Goal: Transaction & Acquisition: Book appointment/travel/reservation

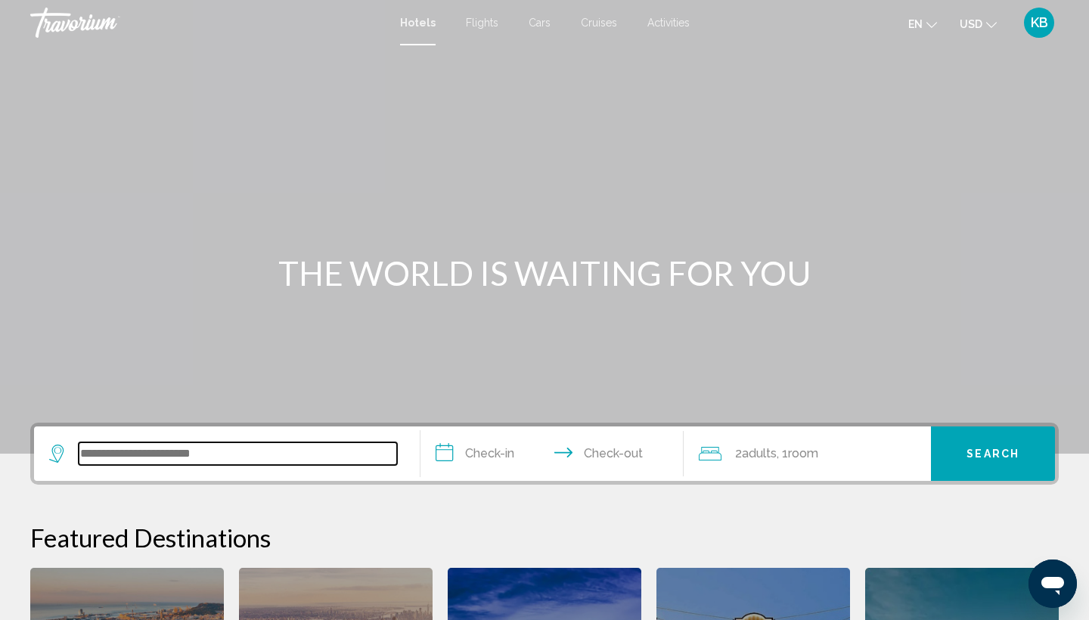
click at [187, 456] on input "Search widget" at bounding box center [238, 453] width 318 height 23
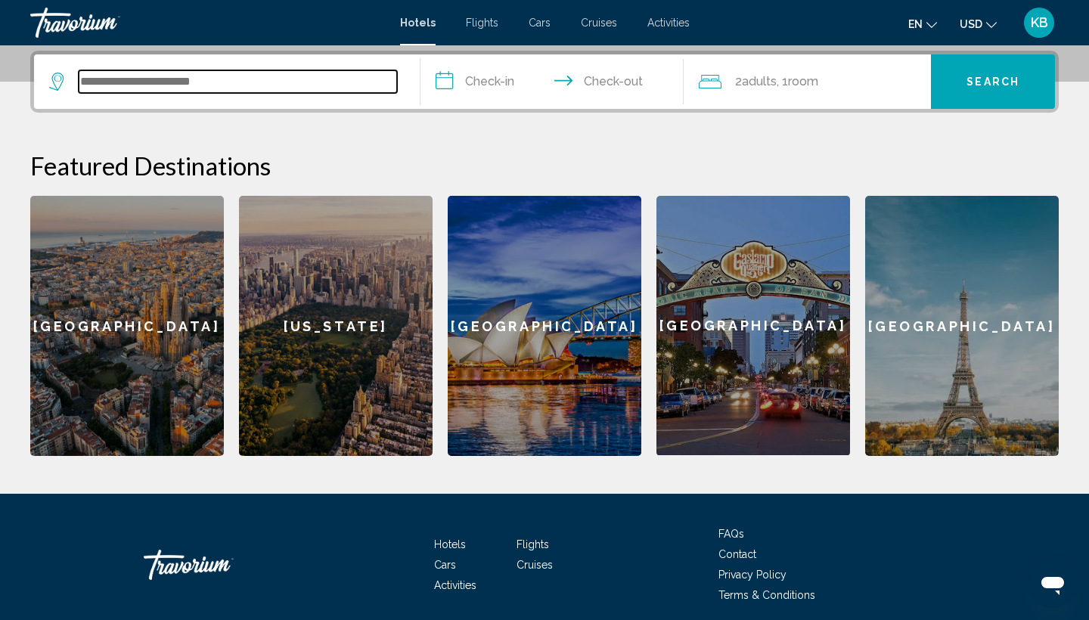
scroll to position [374, 0]
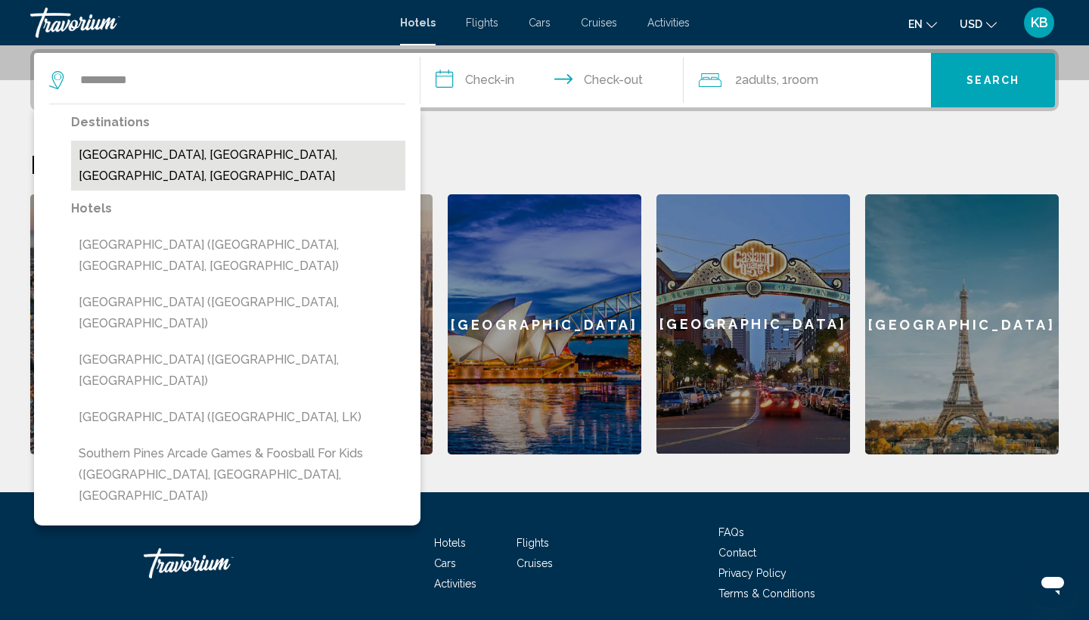
click at [162, 154] on button "[GEOGRAPHIC_DATA], [GEOGRAPHIC_DATA], [GEOGRAPHIC_DATA], [GEOGRAPHIC_DATA]" at bounding box center [238, 166] width 334 height 50
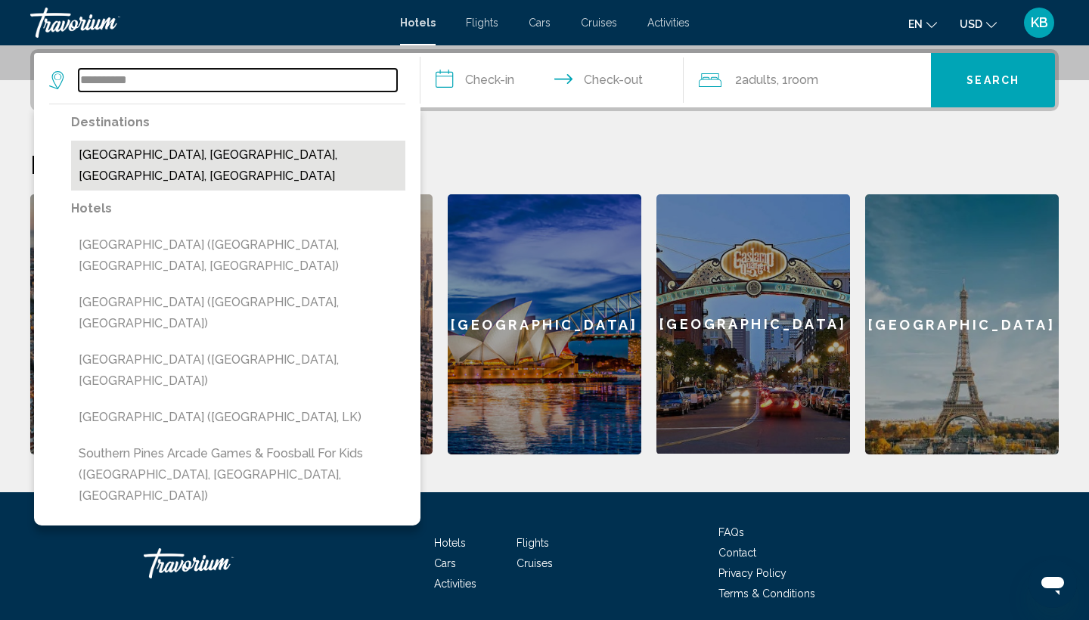
type input "**********"
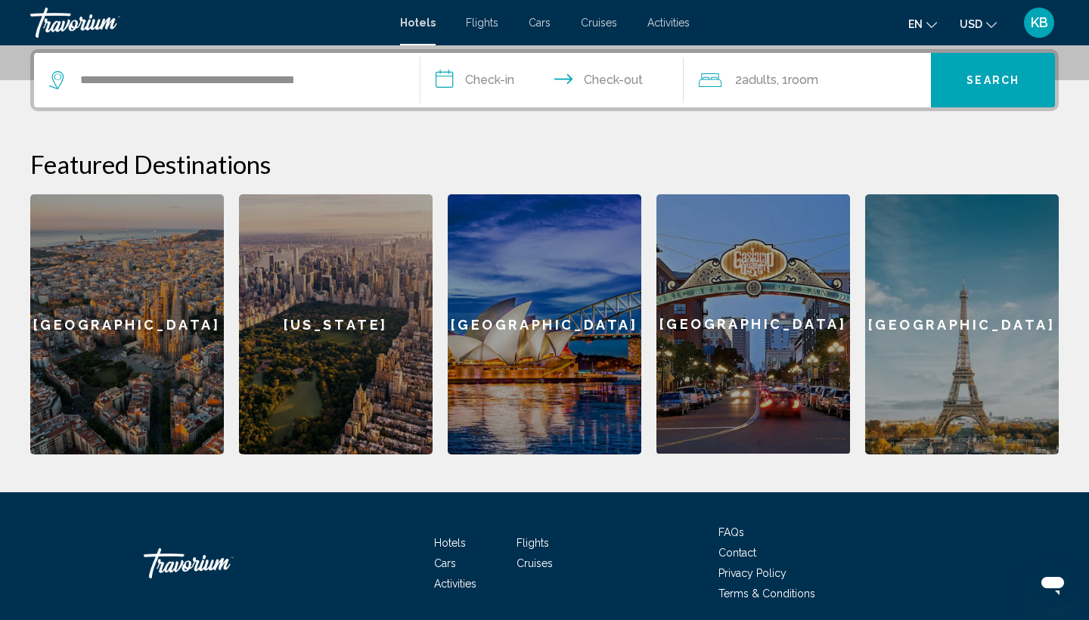
click at [504, 72] on input "**********" at bounding box center [555, 82] width 269 height 59
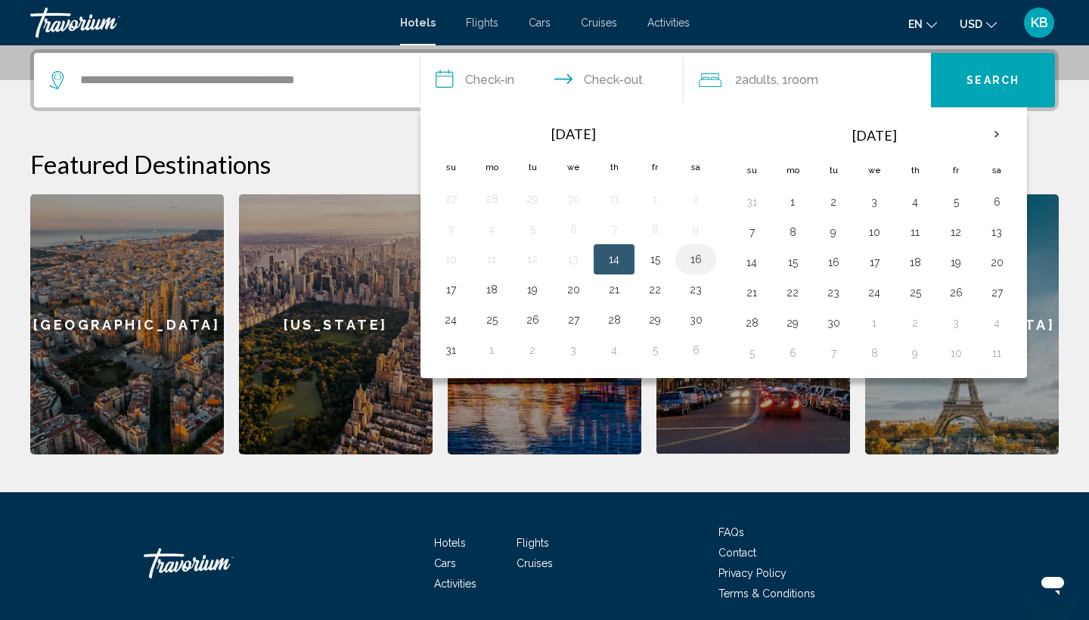
click at [698, 257] on button "16" at bounding box center [696, 259] width 24 height 21
click at [452, 291] on button "17" at bounding box center [451, 289] width 24 height 21
type input "**********"
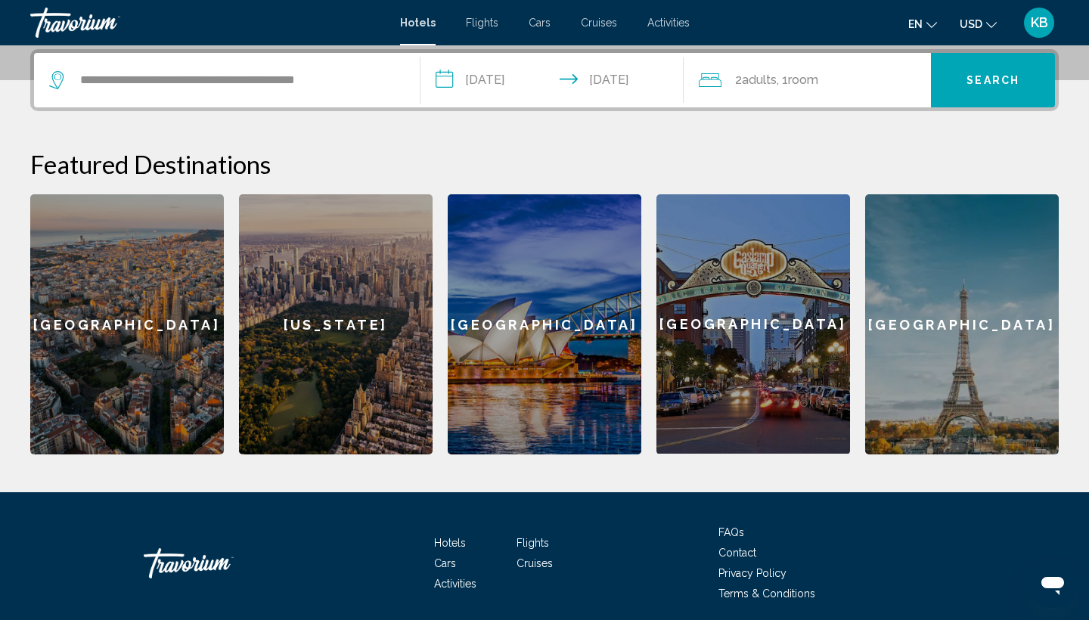
click at [990, 70] on button "Search" at bounding box center [993, 80] width 124 height 54
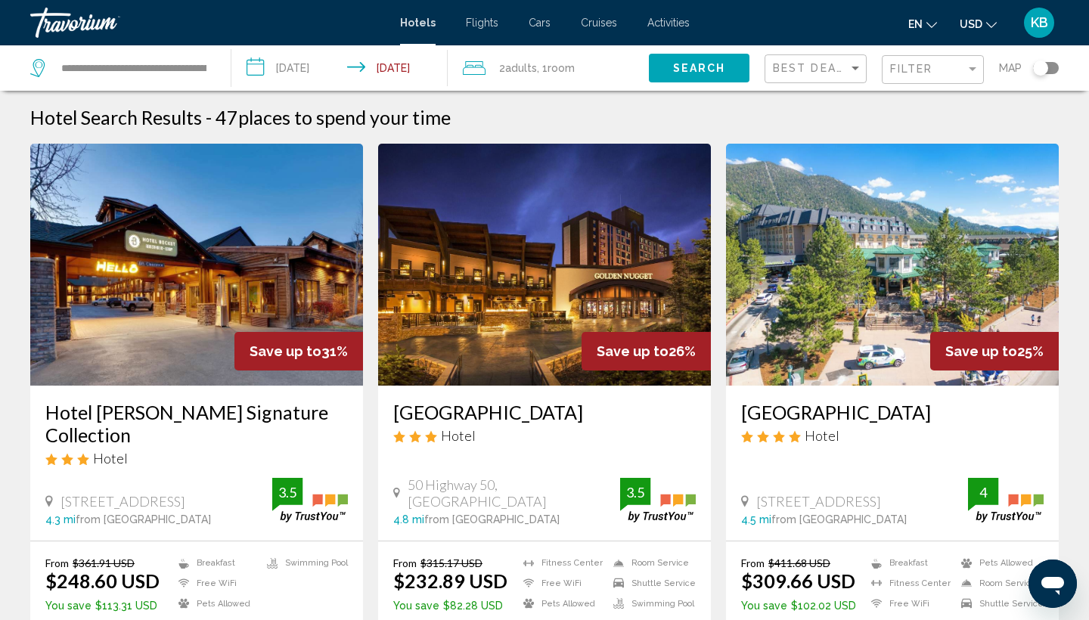
click at [1045, 72] on div "Toggle map" at bounding box center [1040, 68] width 15 height 15
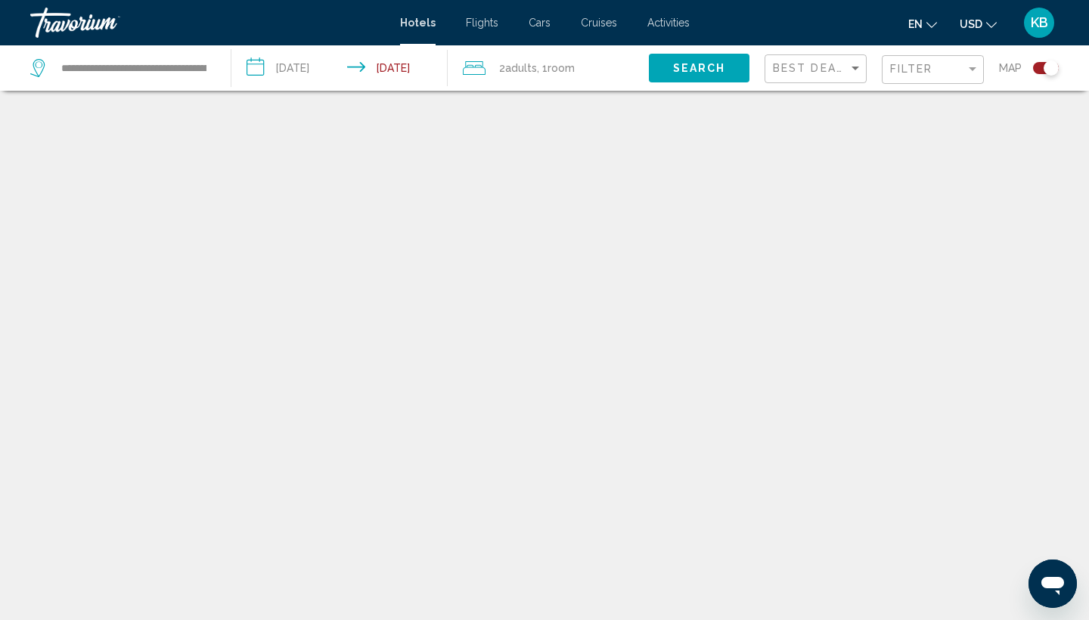
scroll to position [91, 0]
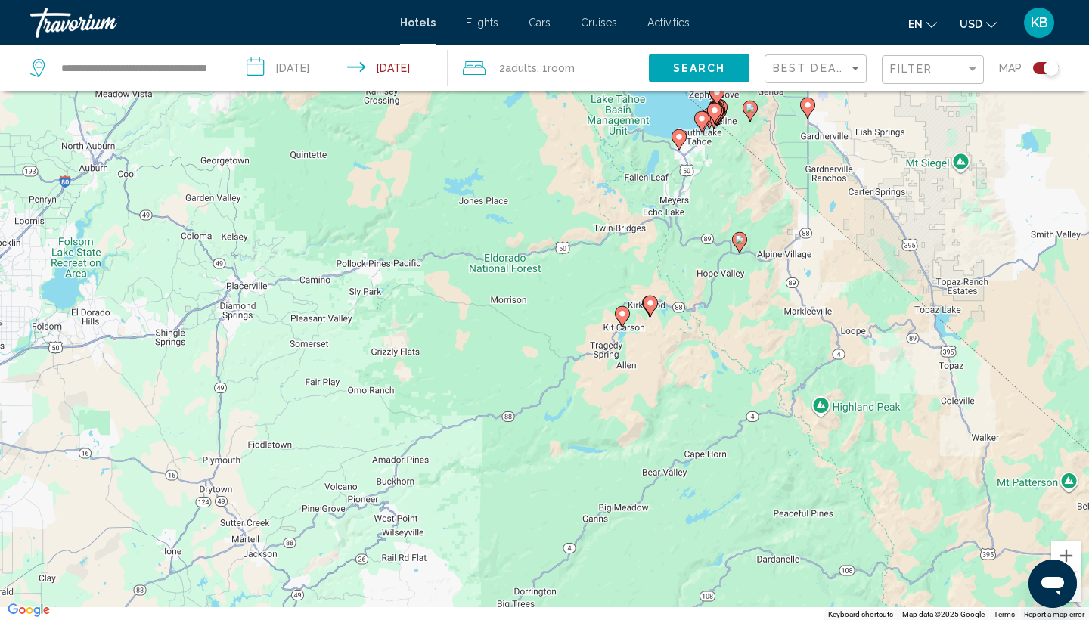
drag, startPoint x: 563, startPoint y: 359, endPoint x: 710, endPoint y: 144, distance: 260.8
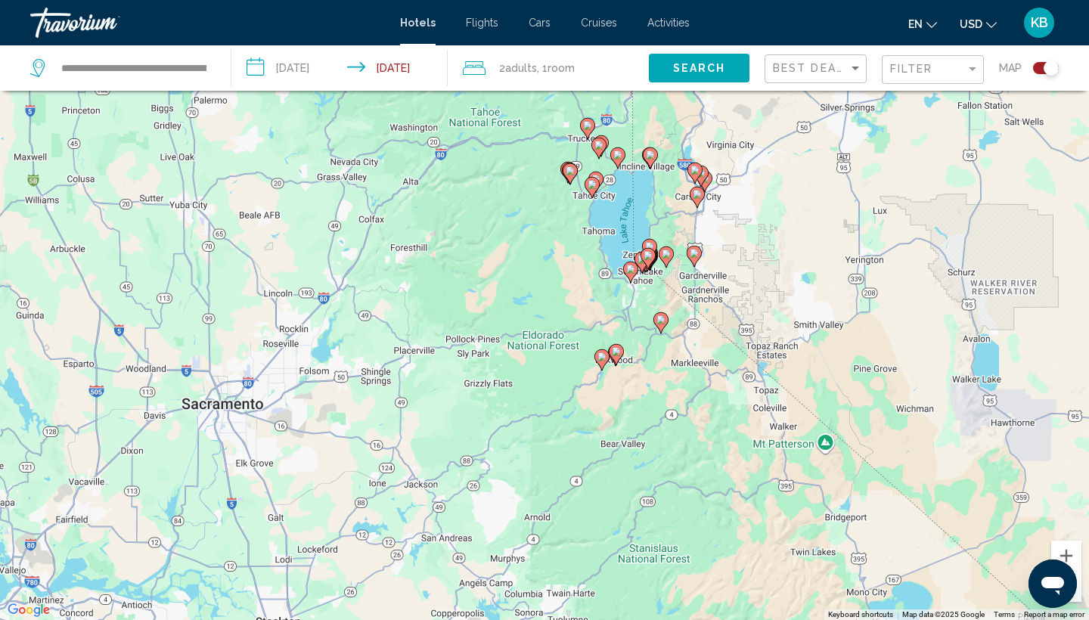
drag, startPoint x: 770, startPoint y: 151, endPoint x: 694, endPoint y: 324, distance: 188.3
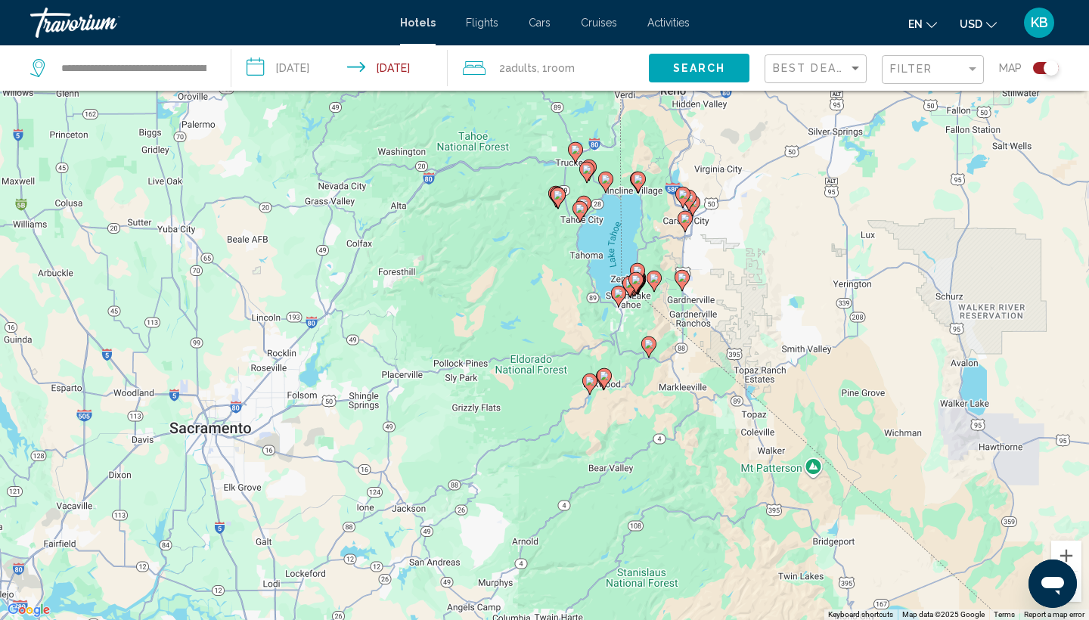
drag, startPoint x: 694, startPoint y: 324, endPoint x: 691, endPoint y: 280, distance: 44.0
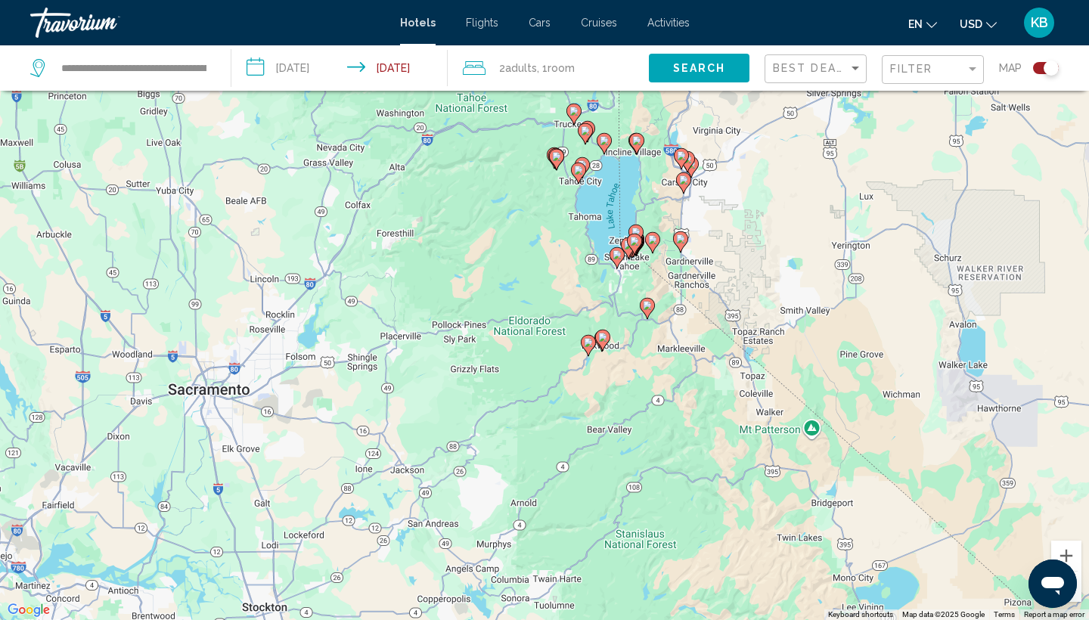
click at [692, 279] on div "To activate drag with keyboard, press Alt + Enter. Once in keyboard drag state,…" at bounding box center [544, 310] width 1089 height 620
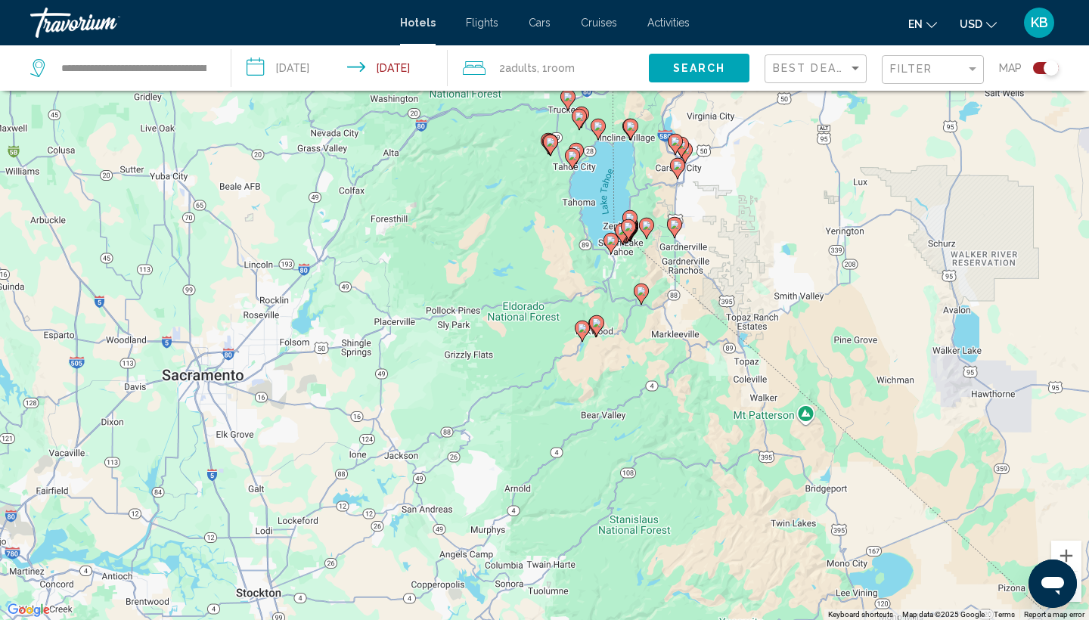
drag, startPoint x: 692, startPoint y: 279, endPoint x: 685, endPoint y: 250, distance: 29.5
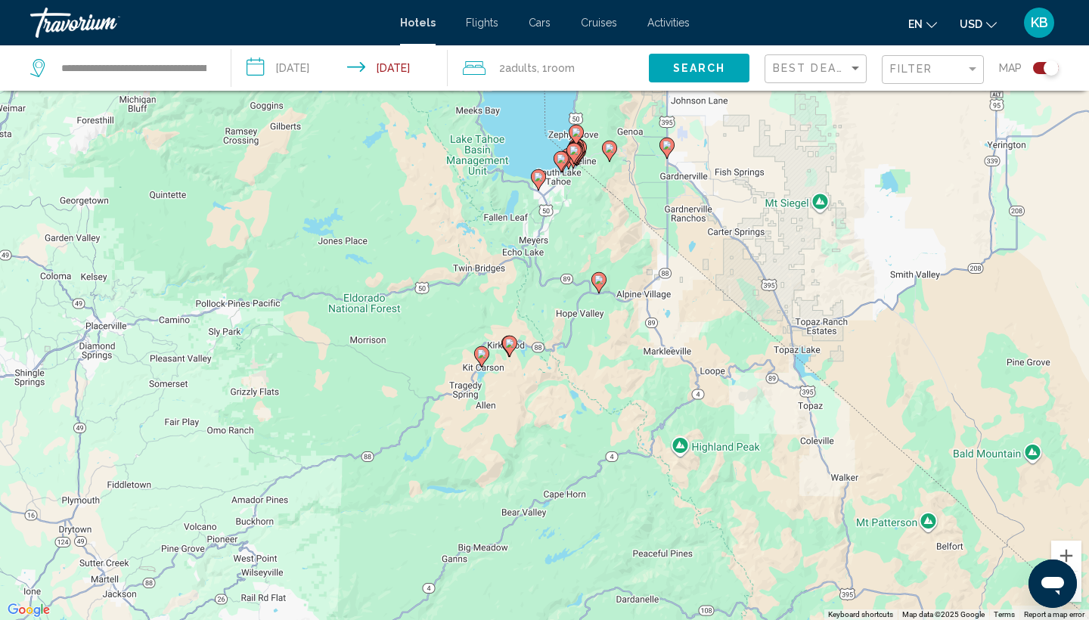
drag, startPoint x: 604, startPoint y: 217, endPoint x: 615, endPoint y: 180, distance: 38.5
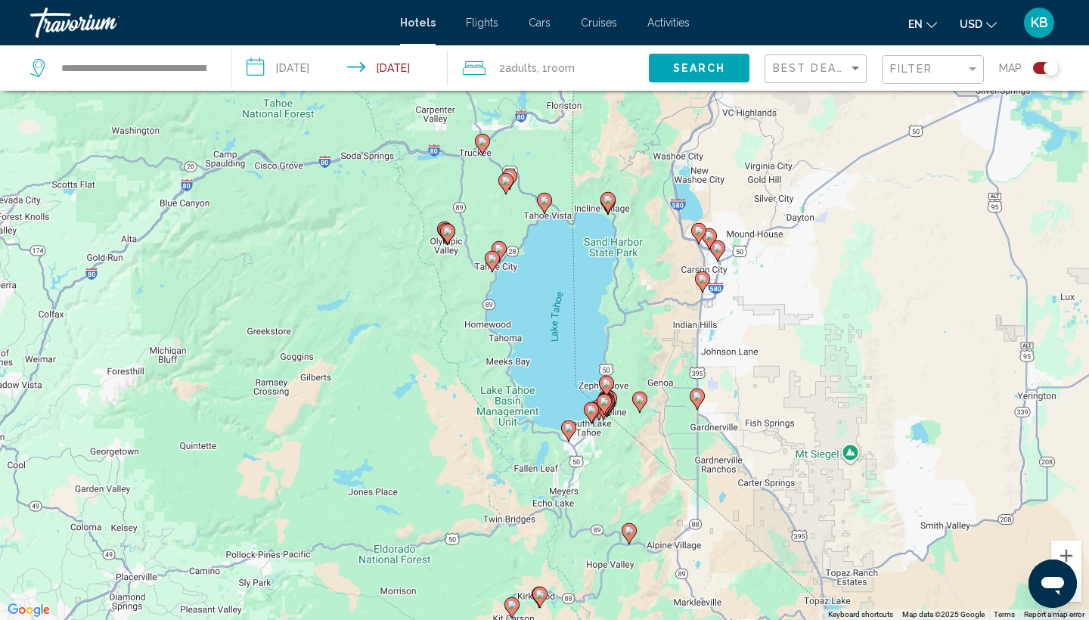
drag, startPoint x: 628, startPoint y: 250, endPoint x: 656, endPoint y: 532, distance: 283.5
click at [656, 532] on div "To activate drag with keyboard, press Alt + Enter. Once in keyboard drag state,…" at bounding box center [544, 310] width 1089 height 620
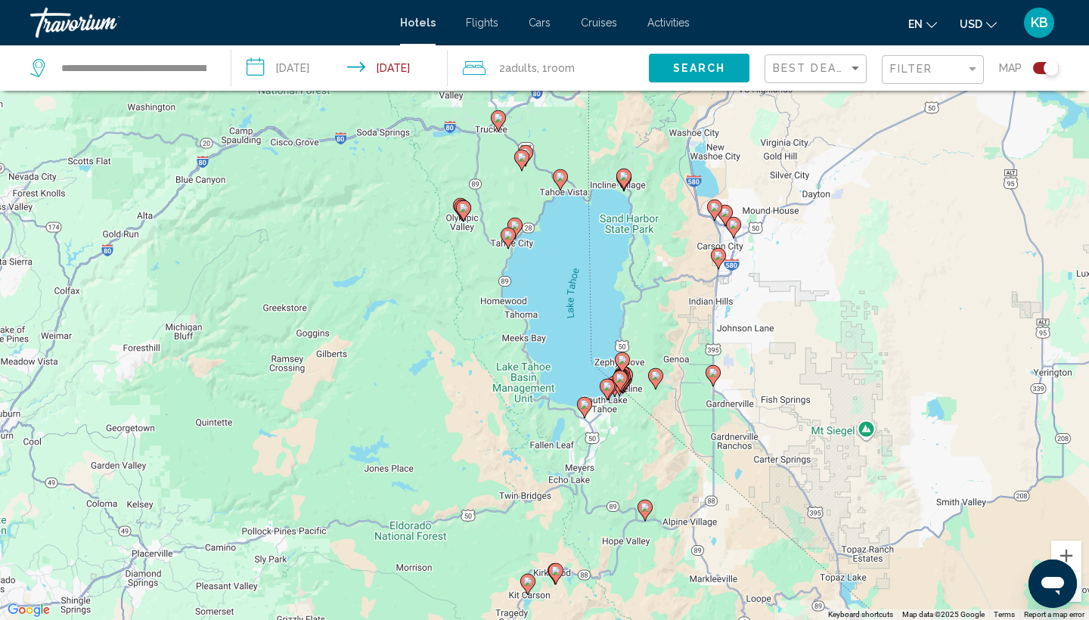
drag, startPoint x: 672, startPoint y: 450, endPoint x: 682, endPoint y: 402, distance: 49.4
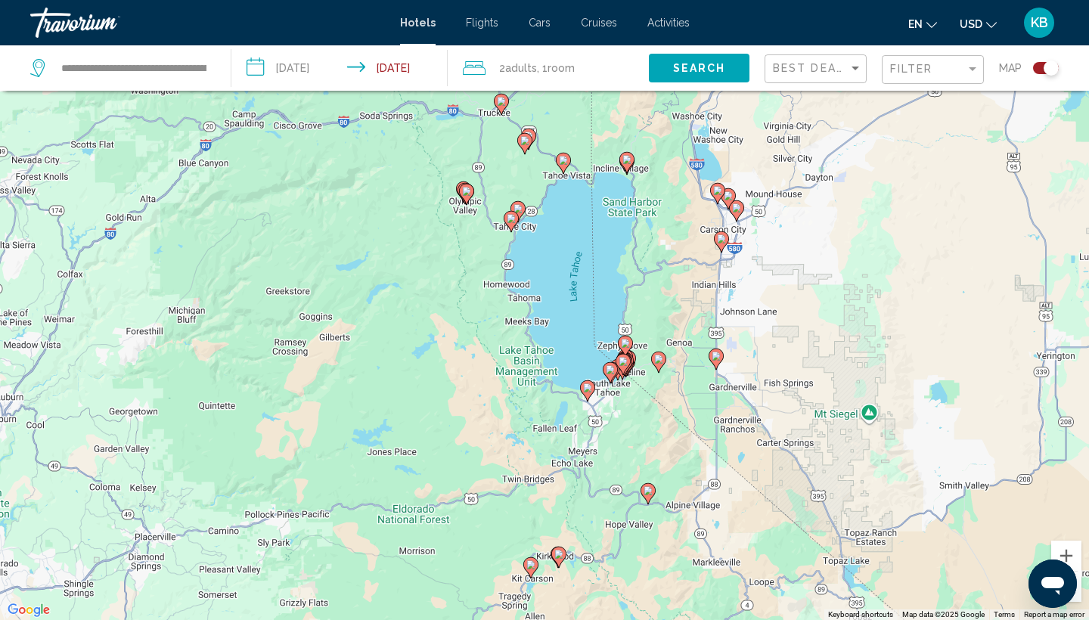
drag, startPoint x: 653, startPoint y: 263, endPoint x: 659, endPoint y: 244, distance: 19.6
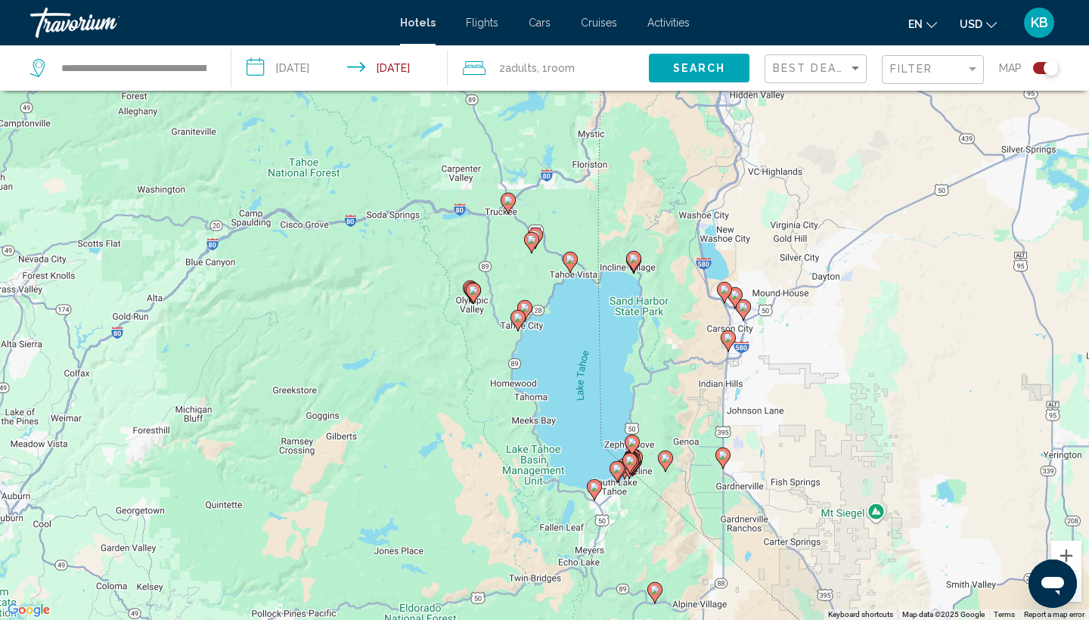
drag, startPoint x: 659, startPoint y: 244, endPoint x: 660, endPoint y: 355, distance: 111.2
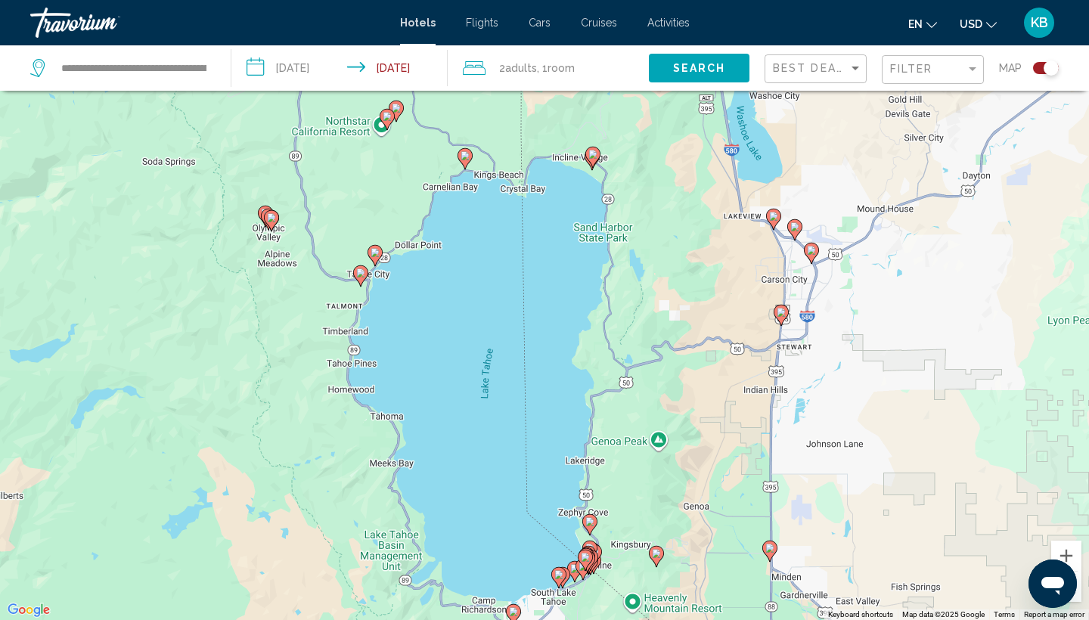
click at [465, 154] on image "Main content" at bounding box center [465, 155] width 9 height 9
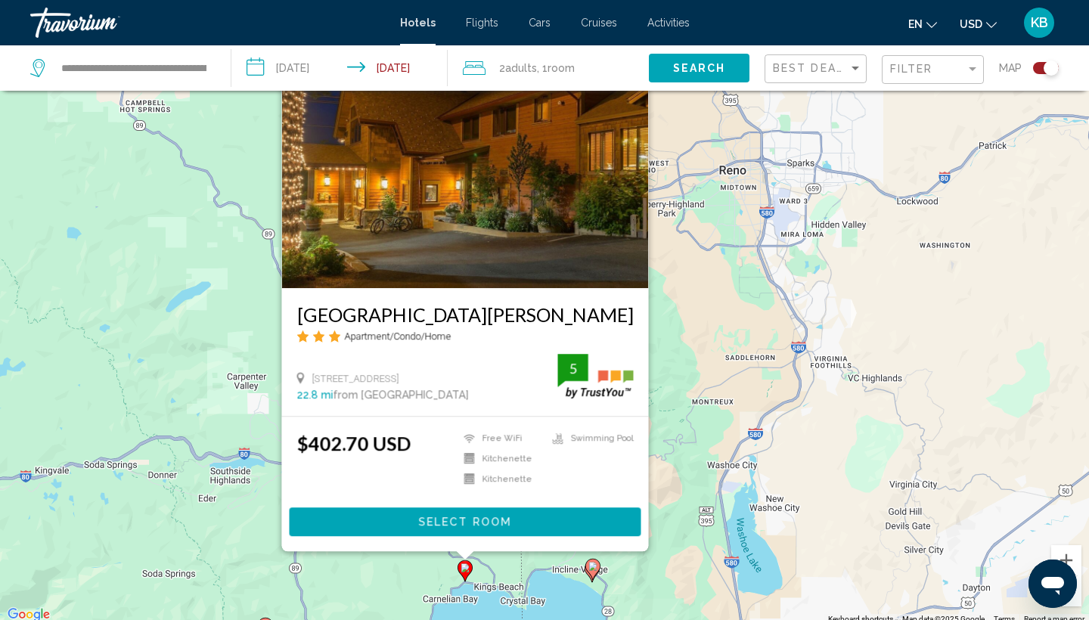
scroll to position [100, 0]
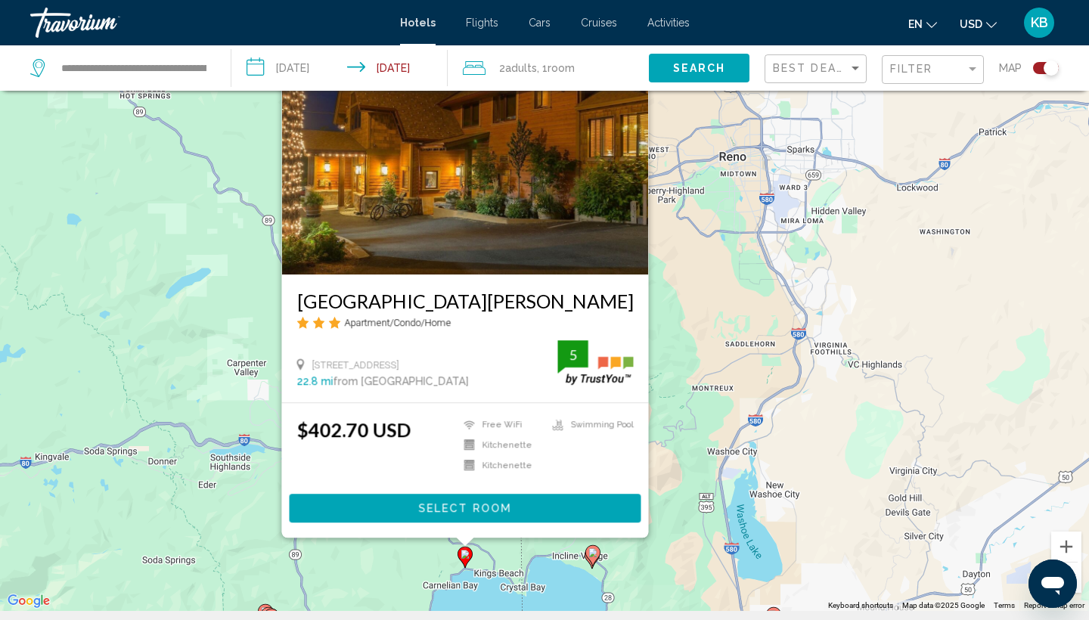
click at [722, 383] on div "To activate drag with keyboard, press Alt + Enter. Once in keyboard drag state,…" at bounding box center [544, 301] width 1089 height 620
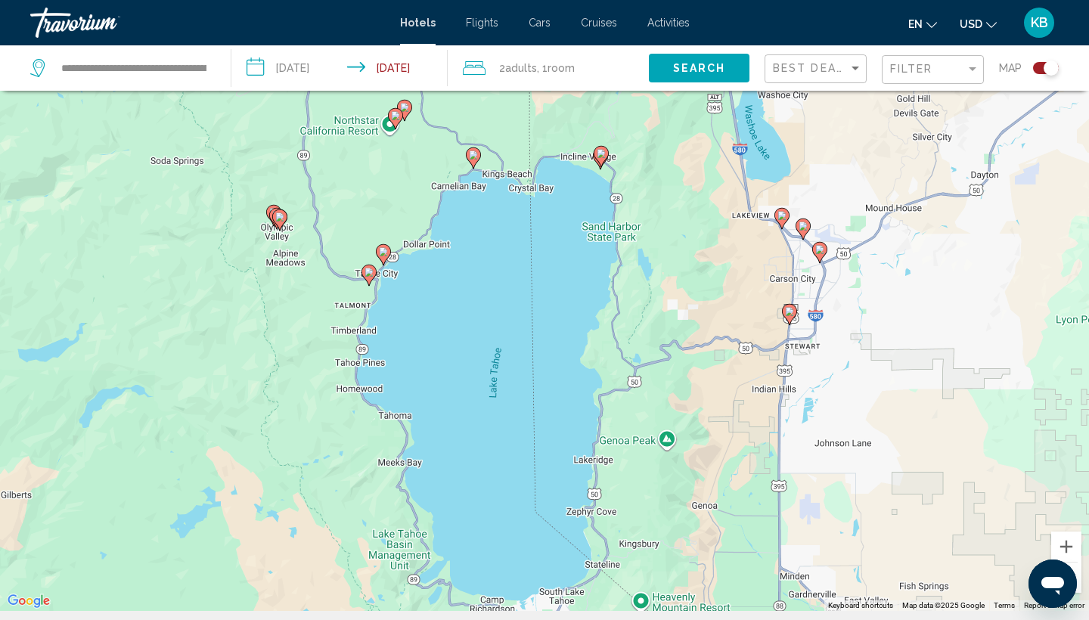
drag, startPoint x: 657, startPoint y: 510, endPoint x: 665, endPoint y: 104, distance: 405.5
click at [665, 104] on div "To activate drag with keyboard, press Alt + Enter. Once in keyboard drag state,…" at bounding box center [544, 301] width 1089 height 620
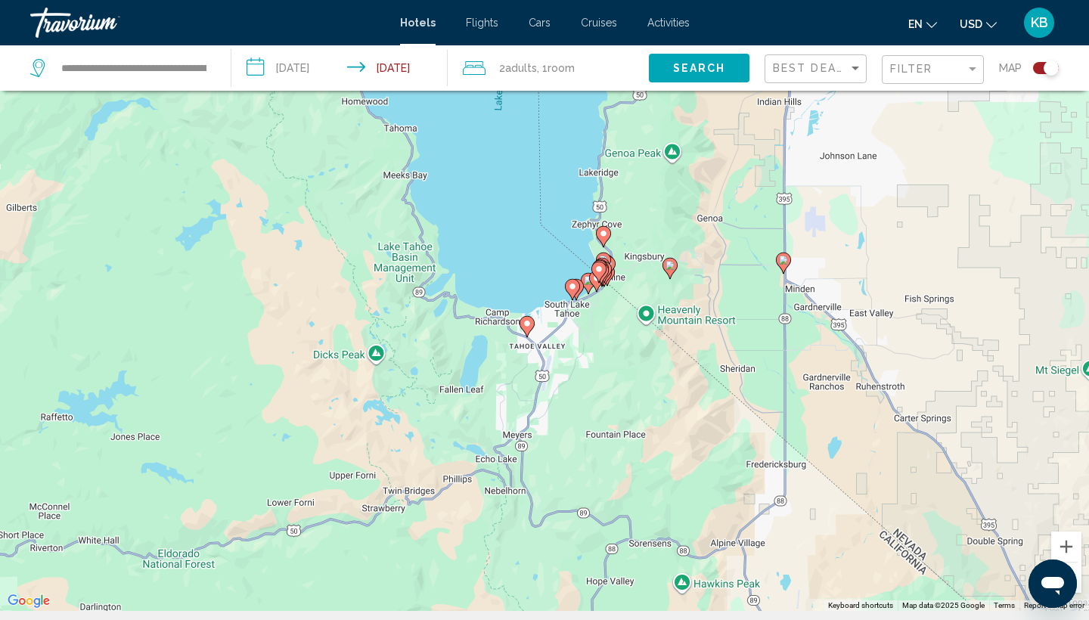
drag, startPoint x: 747, startPoint y: 327, endPoint x: 751, endPoint y: 60, distance: 267.0
click at [751, 60] on div "**********" at bounding box center [544, 346] width 1089 height 711
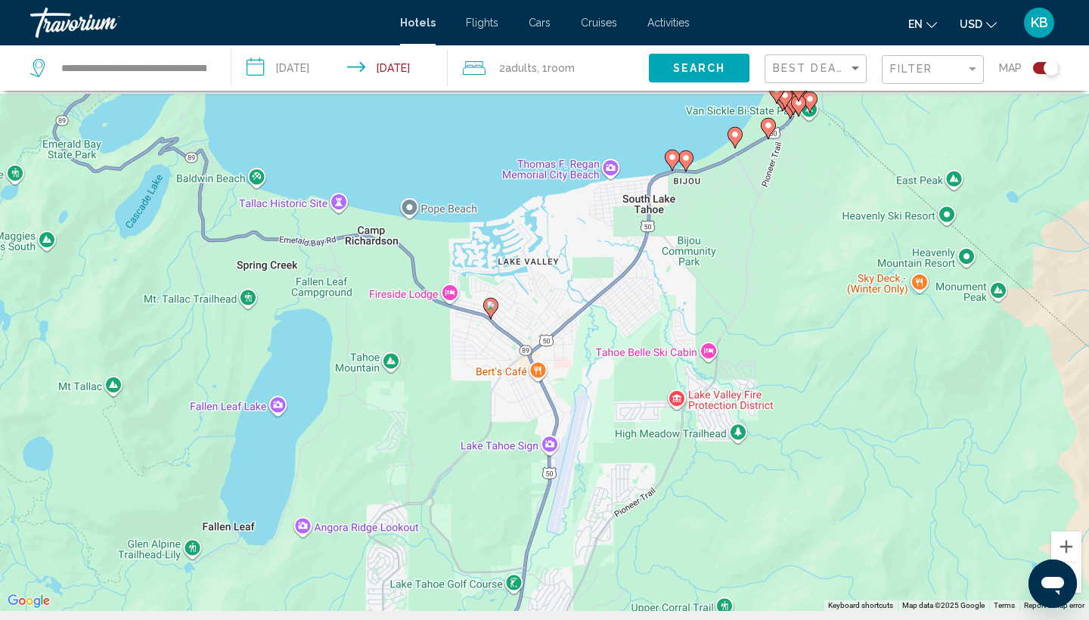
drag, startPoint x: 715, startPoint y: 171, endPoint x: 661, endPoint y: 376, distance: 211.9
click at [661, 375] on div "To activate drag with keyboard, press Alt + Enter. Once in keyboard drag state,…" at bounding box center [544, 301] width 1089 height 620
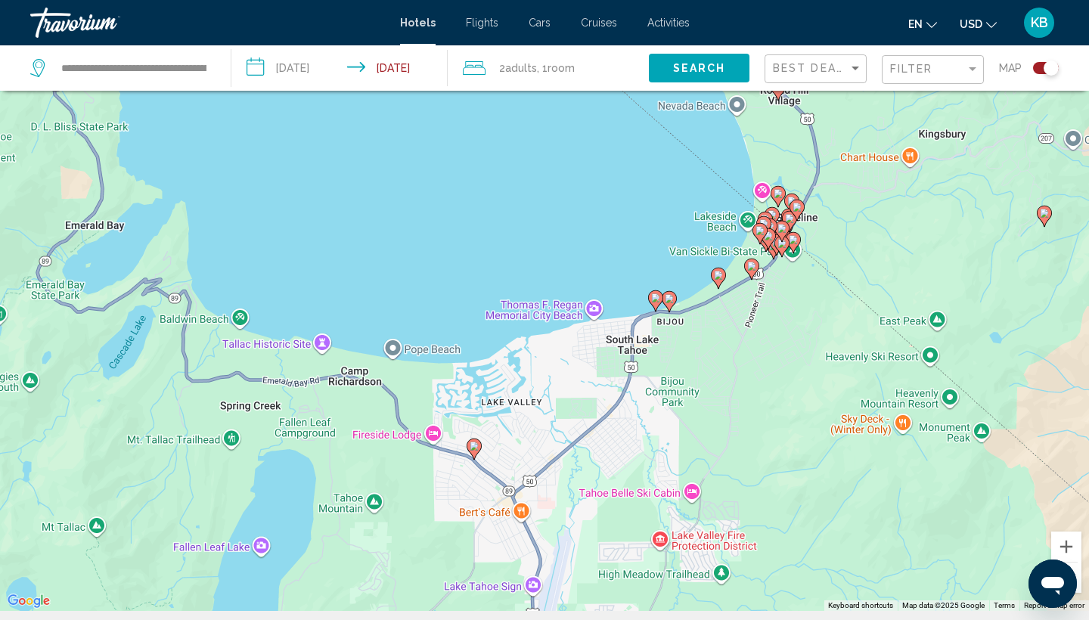
drag, startPoint x: 661, startPoint y: 376, endPoint x: 661, endPoint y: 476, distance: 99.8
click at [661, 476] on div "To activate drag with keyboard, press Alt + Enter. Once in keyboard drag state,…" at bounding box center [544, 301] width 1089 height 620
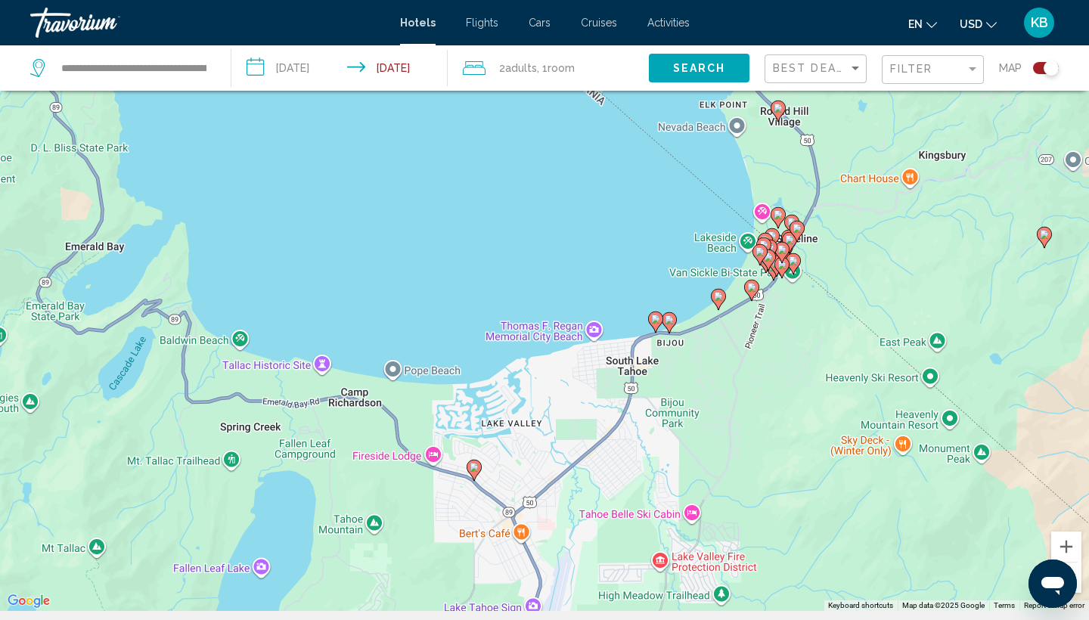
click at [473, 467] on image "Main content" at bounding box center [474, 467] width 9 height 9
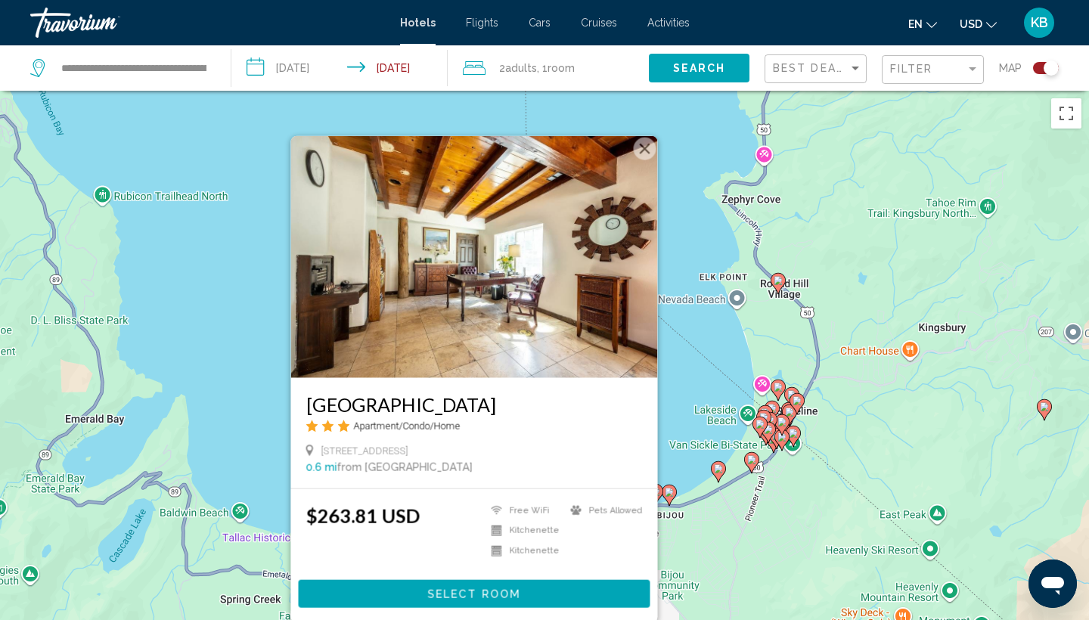
click at [771, 347] on div "To activate drag with keyboard, press Alt + Enter. Once in keyboard drag state,…" at bounding box center [544, 401] width 1089 height 620
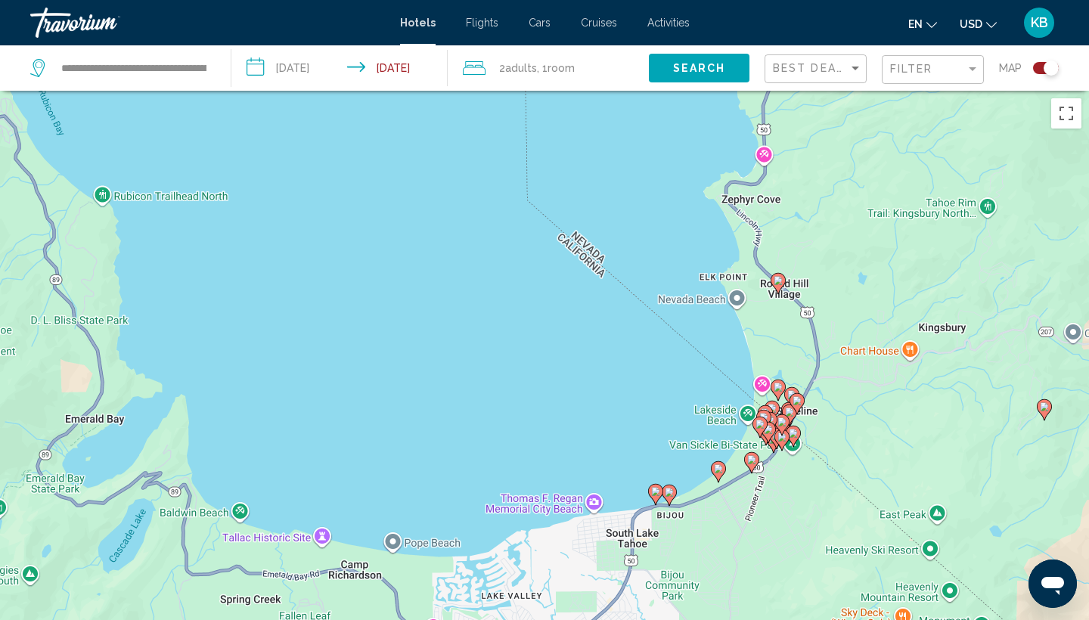
click at [781, 281] on image "Main content" at bounding box center [778, 280] width 9 height 9
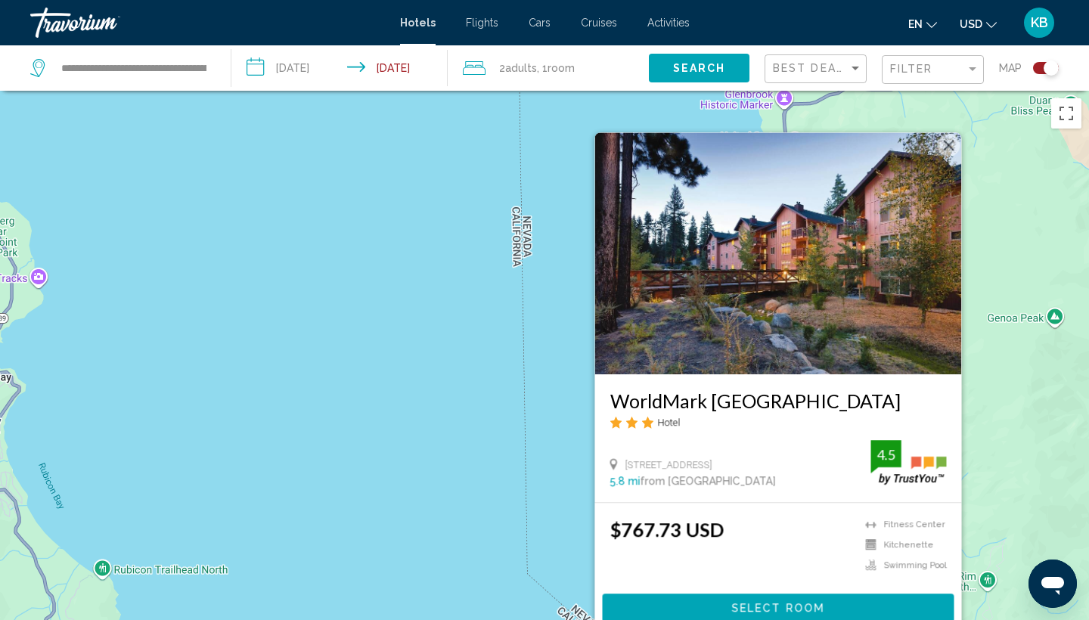
click at [1009, 389] on div "To activate drag with keyboard, press Alt + Enter. Once in keyboard drag state,…" at bounding box center [544, 401] width 1089 height 620
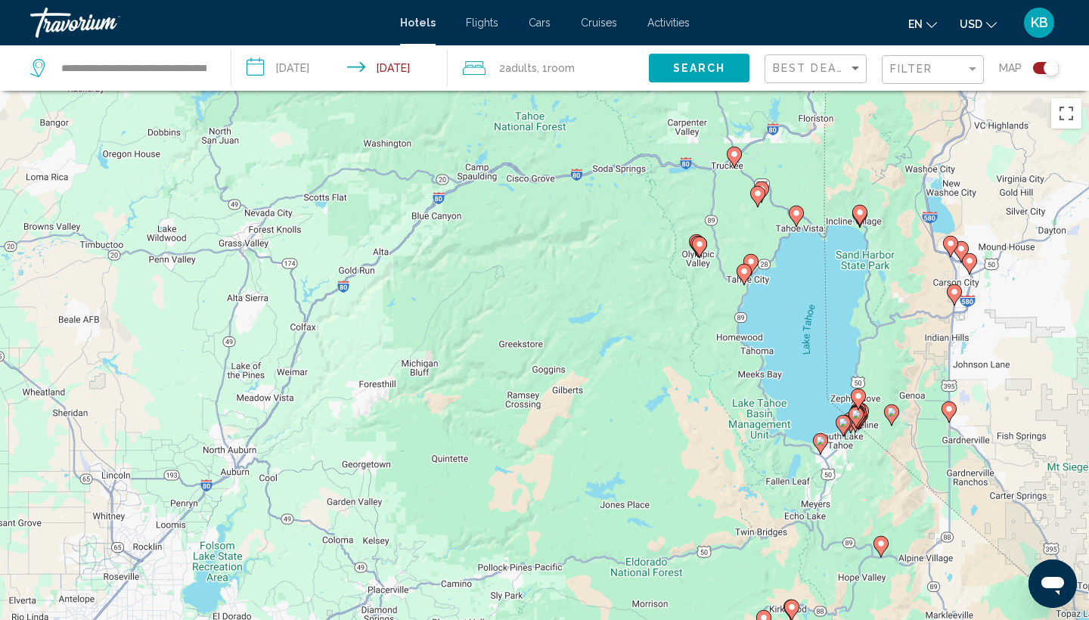
drag, startPoint x: 890, startPoint y: 443, endPoint x: 877, endPoint y: 339, distance: 105.2
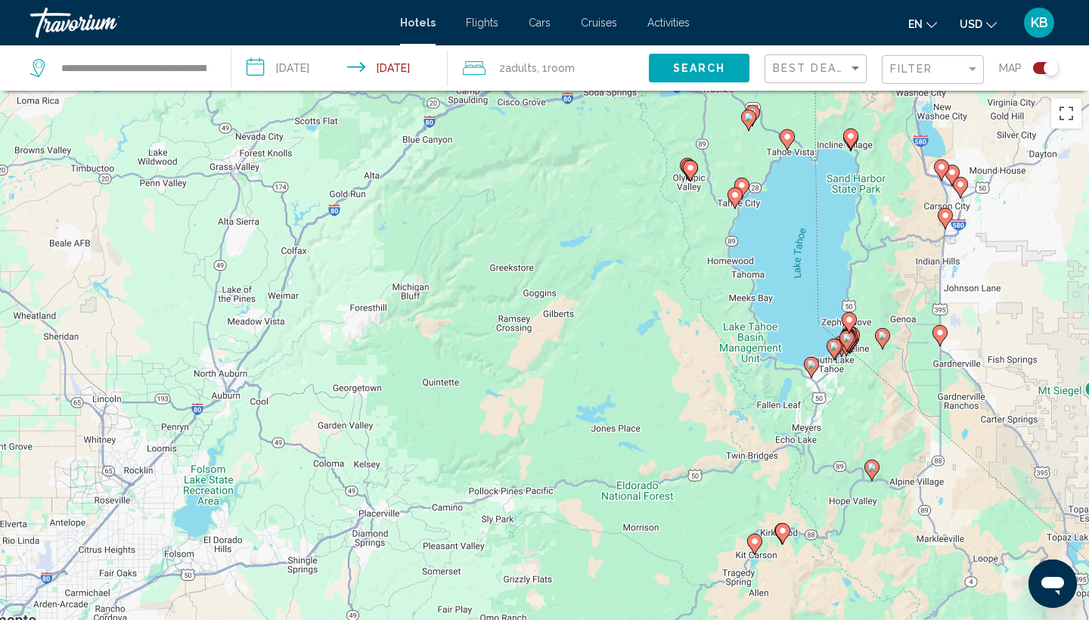
drag, startPoint x: 877, startPoint y: 339, endPoint x: 858, endPoint y: 321, distance: 25.7
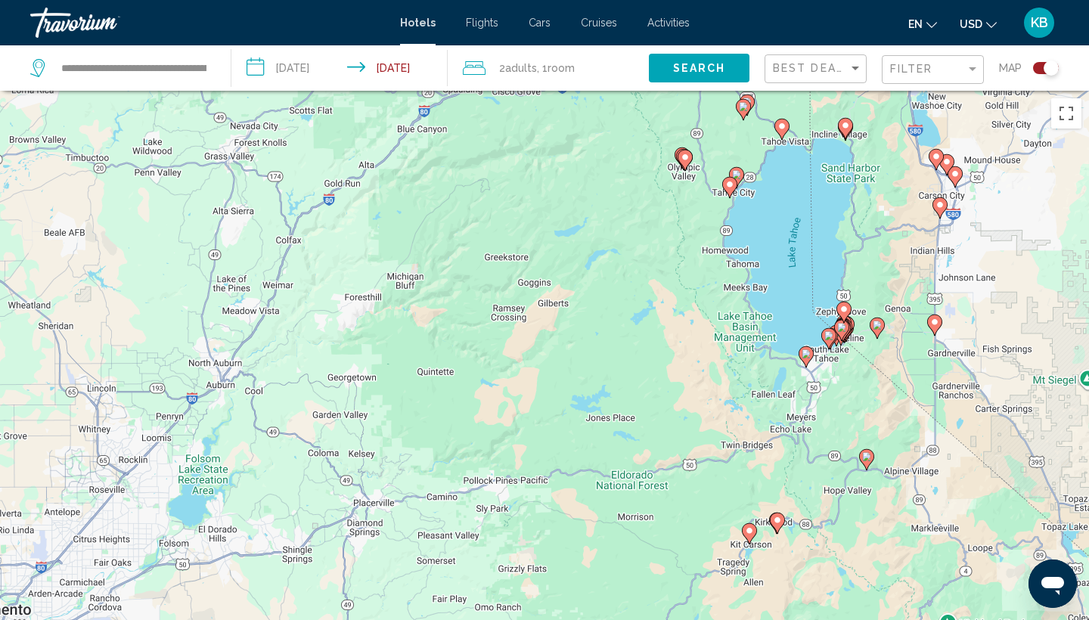
drag, startPoint x: 858, startPoint y: 321, endPoint x: 853, endPoint y: 310, distance: 12.5
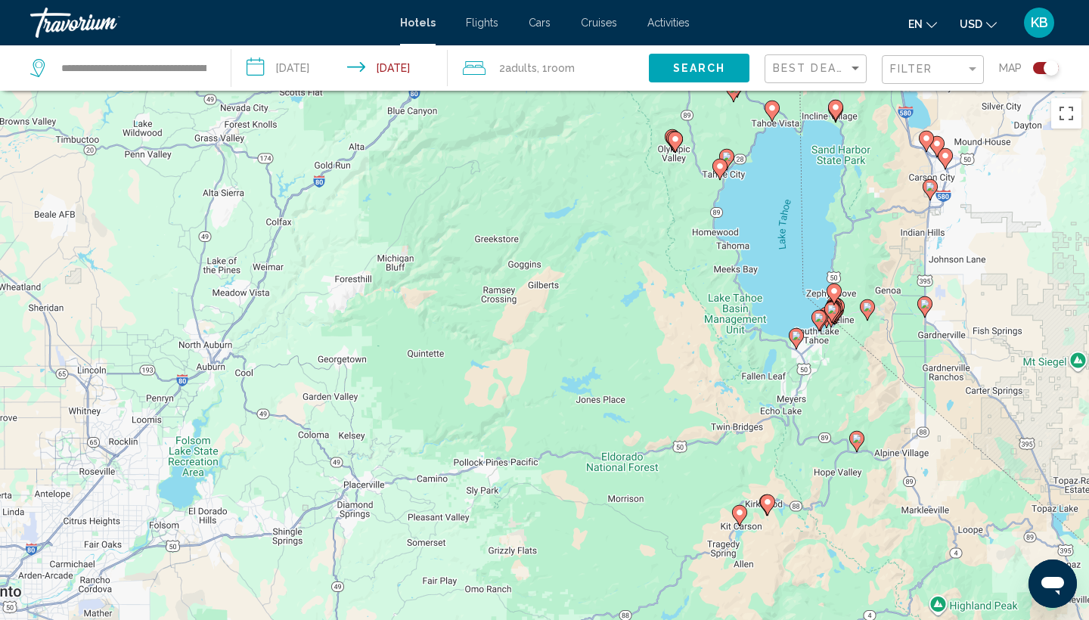
drag, startPoint x: 858, startPoint y: 391, endPoint x: 851, endPoint y: 365, distance: 27.5
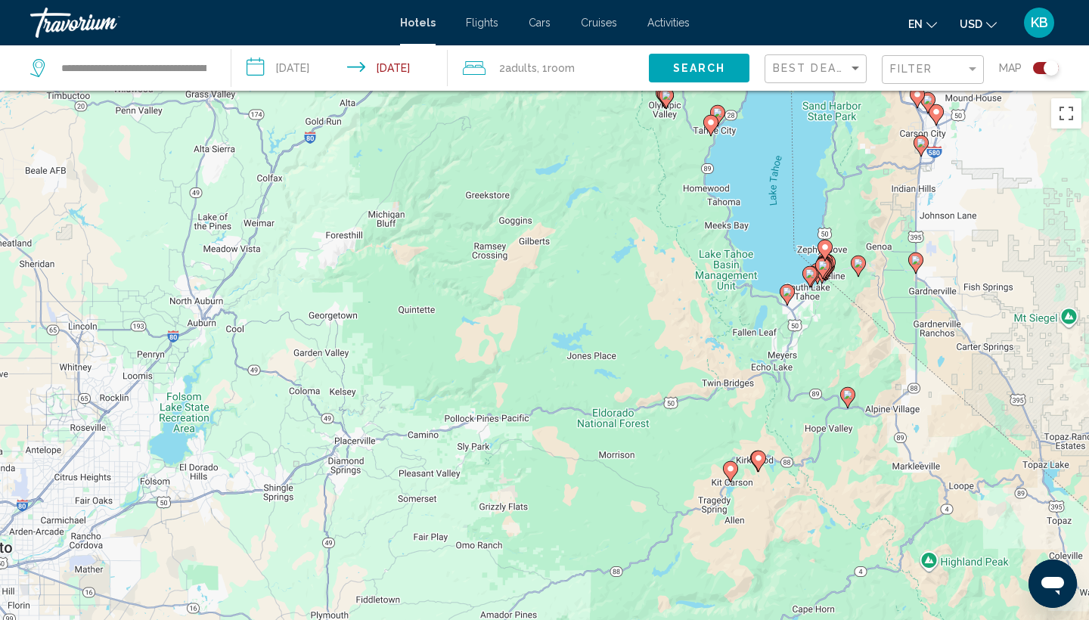
drag, startPoint x: 851, startPoint y: 365, endPoint x: 840, endPoint y: 331, distance: 35.2
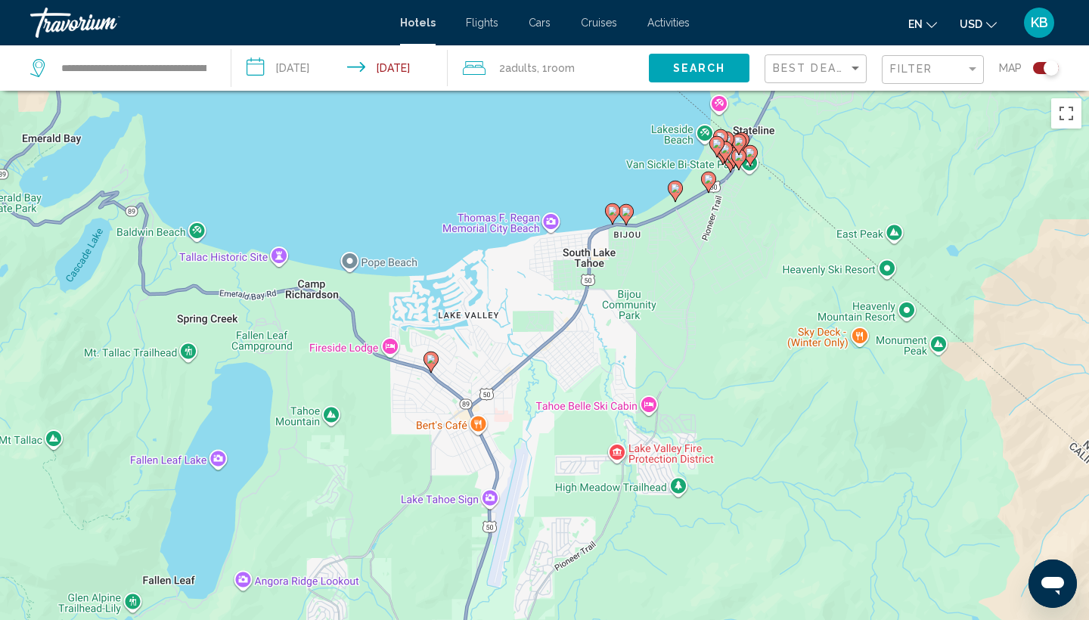
drag, startPoint x: 778, startPoint y: 173, endPoint x: 796, endPoint y: 438, distance: 265.3
click at [795, 436] on div "To activate drag with keyboard, press Alt + Enter. Once in keyboard drag state,…" at bounding box center [544, 401] width 1089 height 620
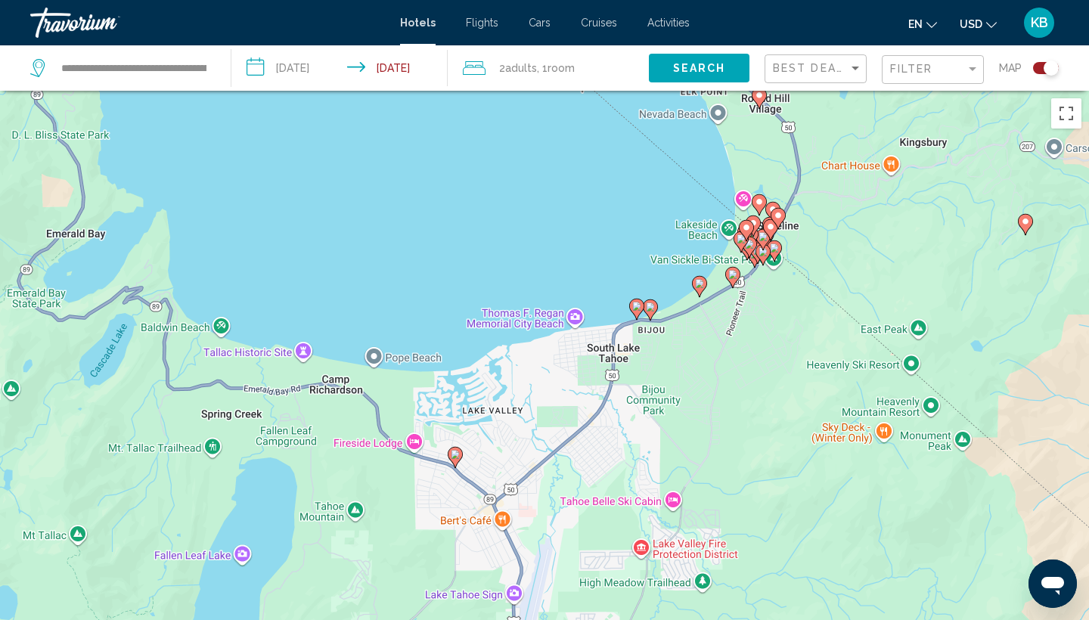
click at [632, 302] on icon "Main content" at bounding box center [637, 310] width 14 height 20
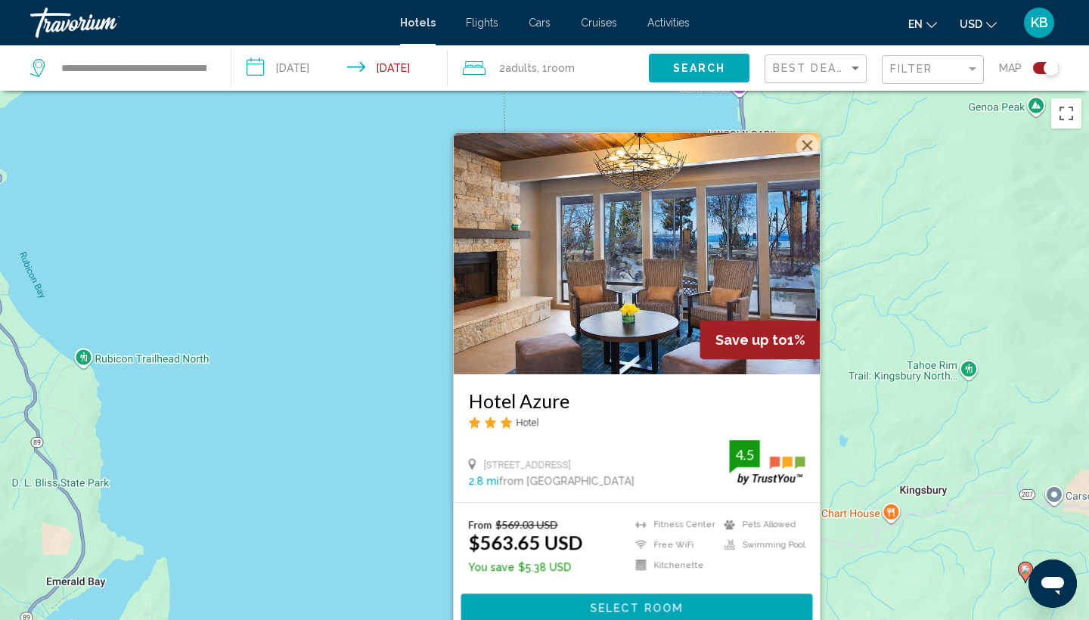
click at [808, 143] on button "Close" at bounding box center [807, 145] width 23 height 23
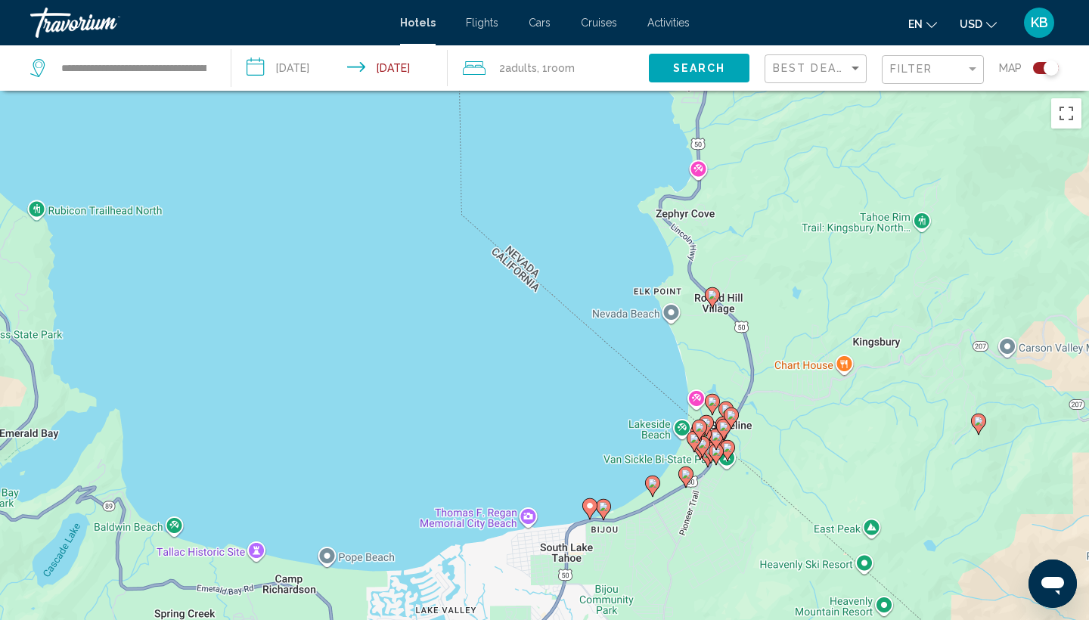
drag, startPoint x: 787, startPoint y: 326, endPoint x: 733, endPoint y: 155, distance: 179.2
click at [733, 155] on div "To activate drag with keyboard, press Alt + Enter. Once in keyboard drag state,…" at bounding box center [544, 401] width 1089 height 620
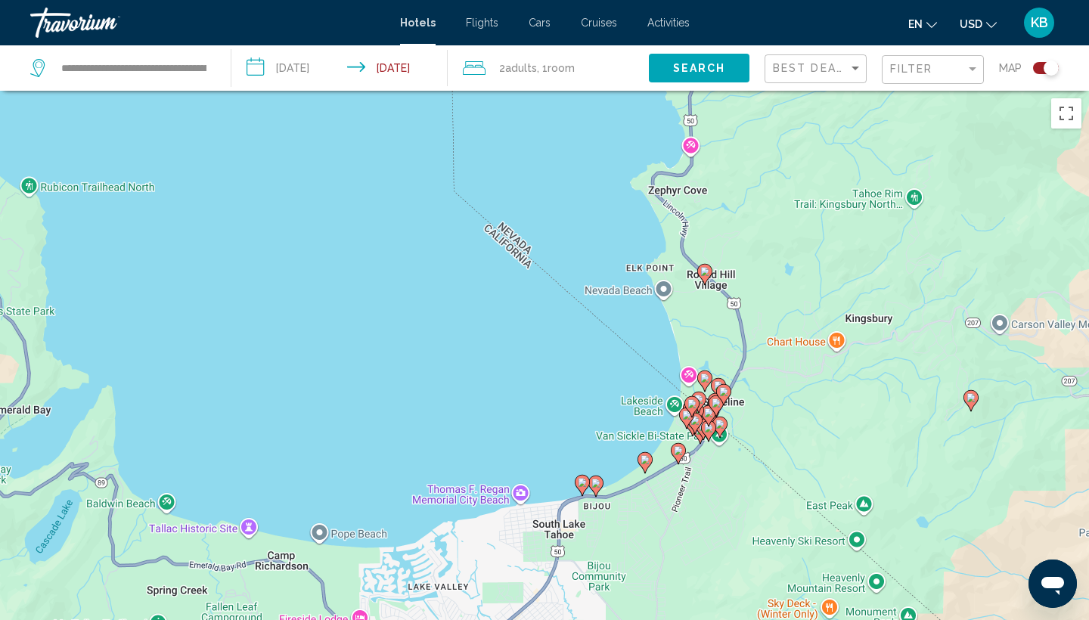
click at [598, 486] on image "Main content" at bounding box center [595, 483] width 9 height 9
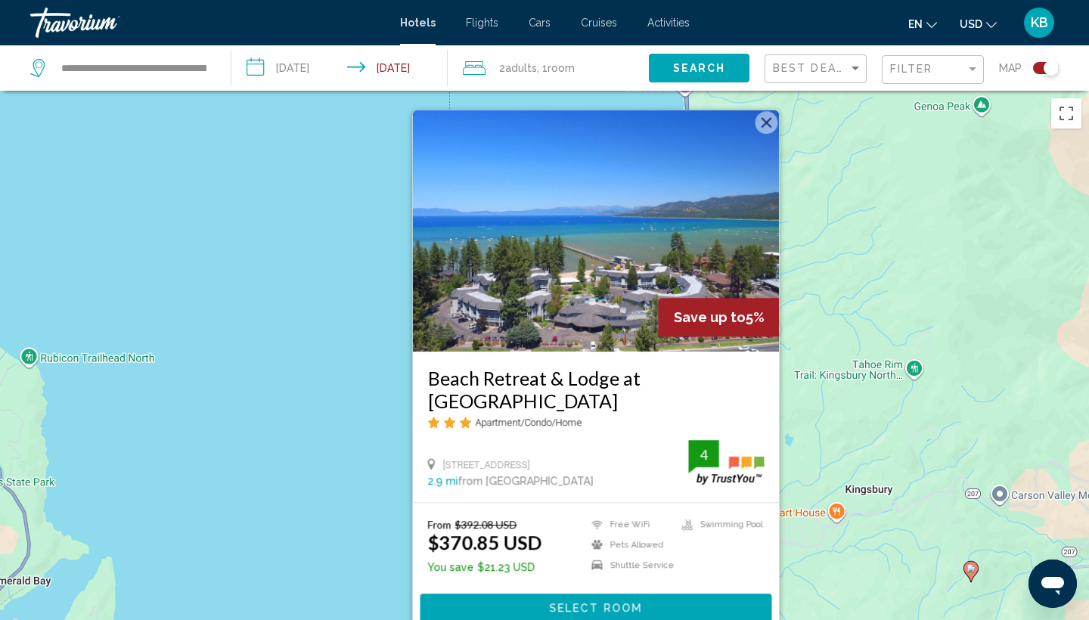
click at [762, 134] on button "Close" at bounding box center [767, 122] width 23 height 23
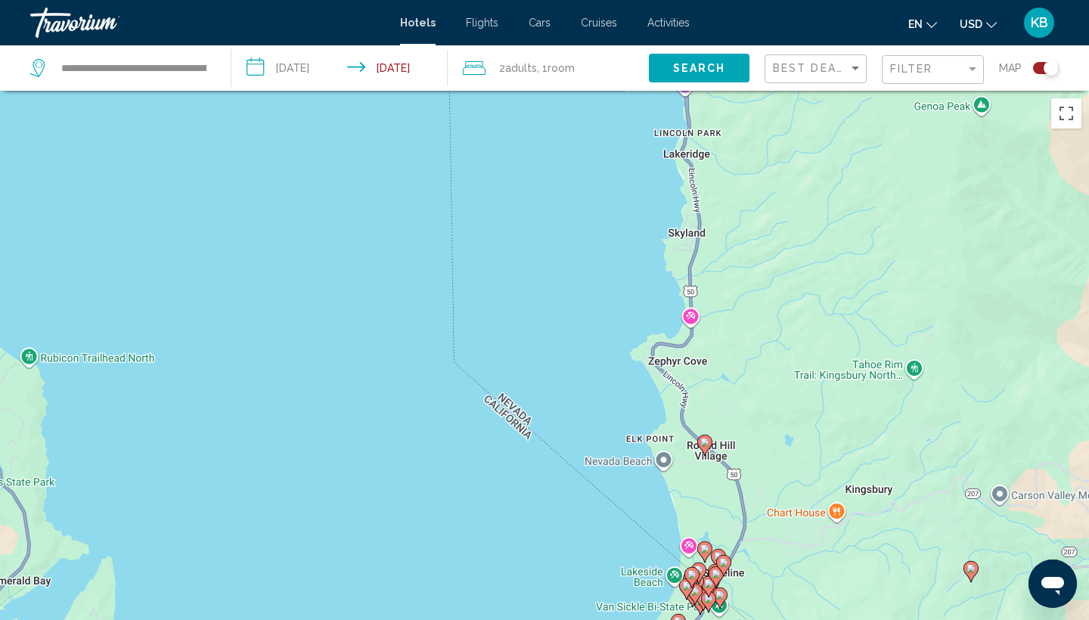
click at [705, 551] on image "Main content" at bounding box center [704, 549] width 9 height 9
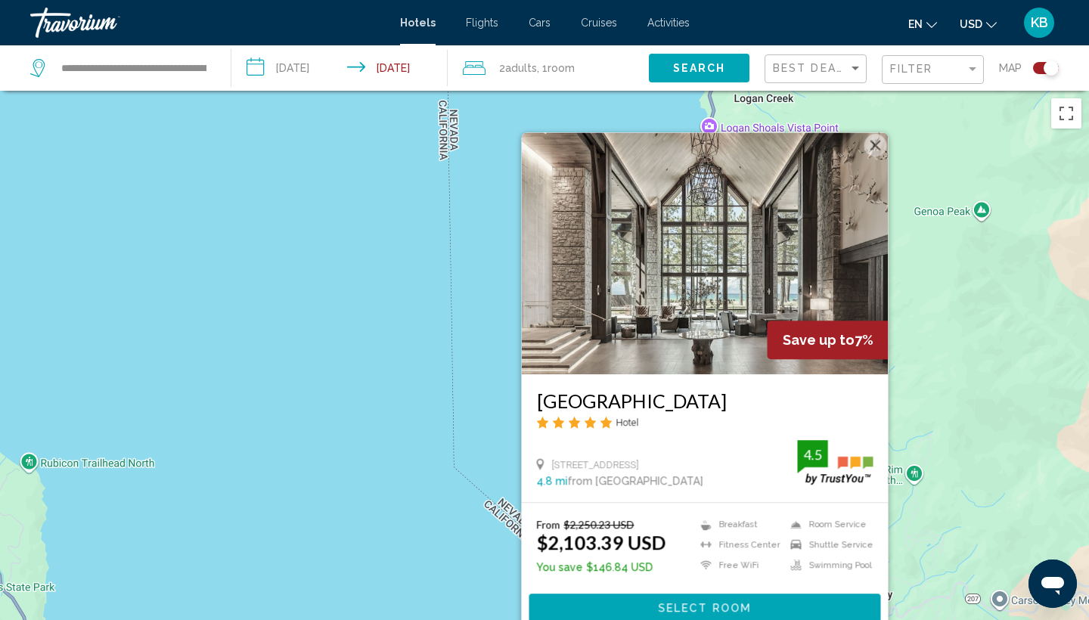
click at [876, 142] on button "Close" at bounding box center [875, 145] width 23 height 23
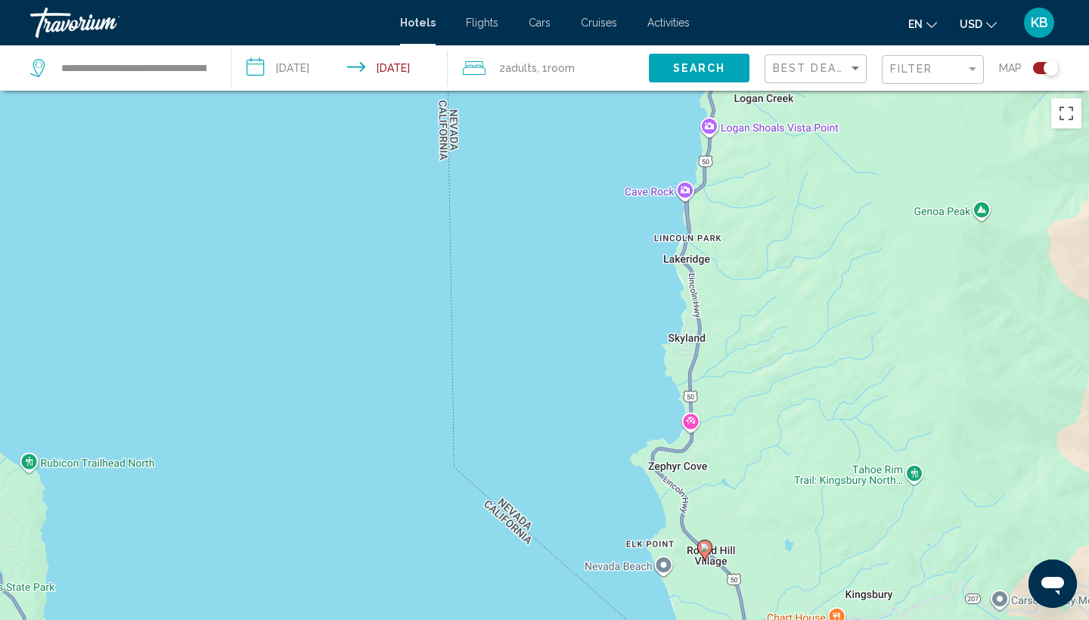
click at [1038, 65] on div "Toggle map" at bounding box center [1046, 68] width 26 height 12
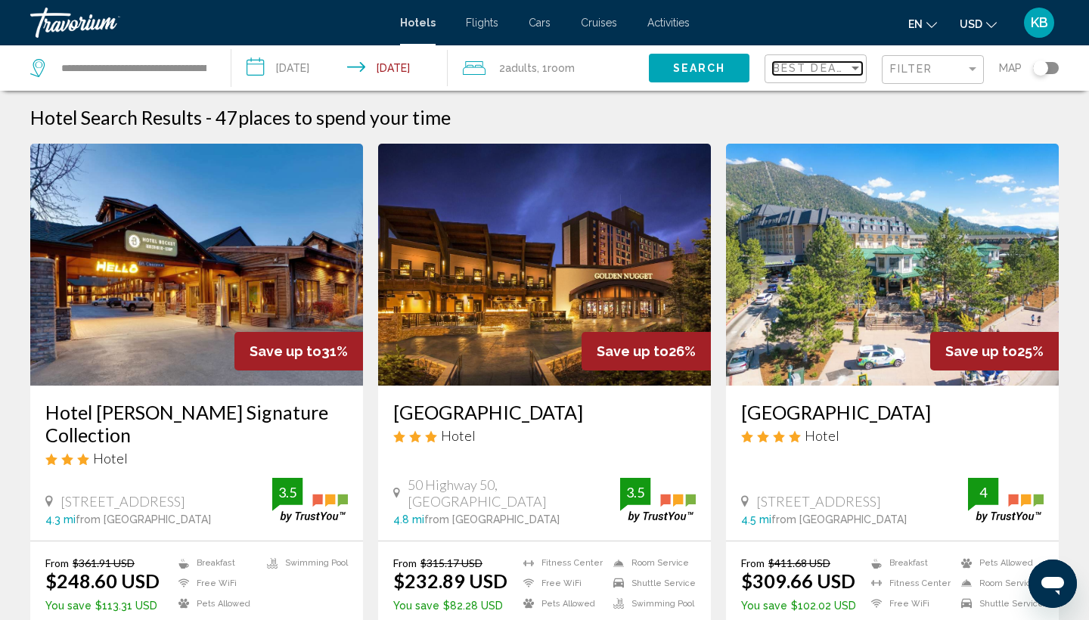
click at [821, 67] on span "Best Deals" at bounding box center [812, 68] width 79 height 12
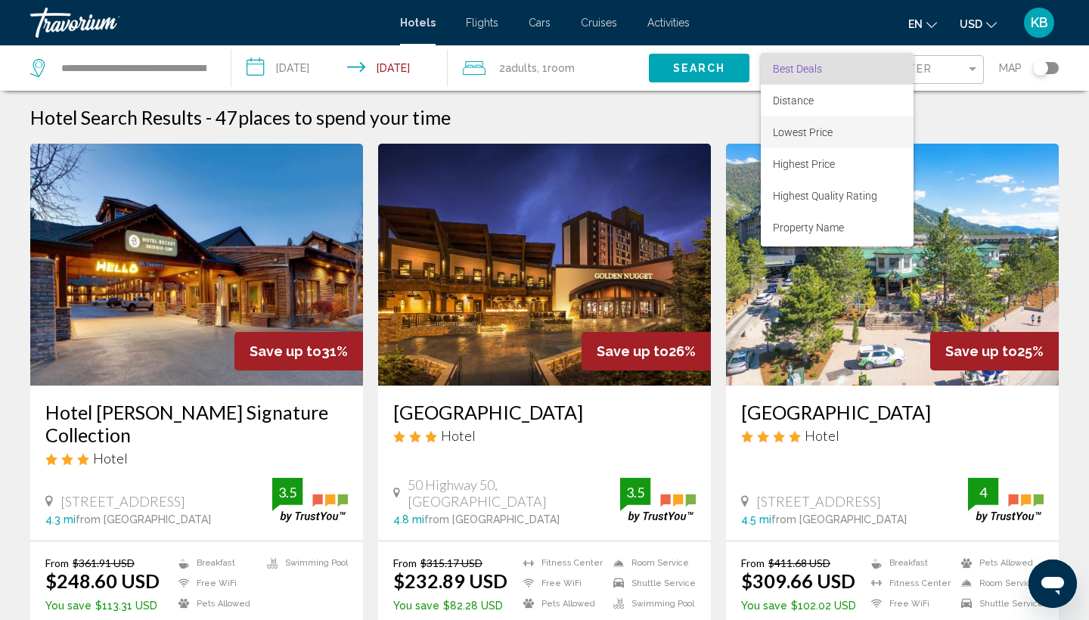
click at [796, 133] on span "Lowest Price" at bounding box center [803, 132] width 60 height 12
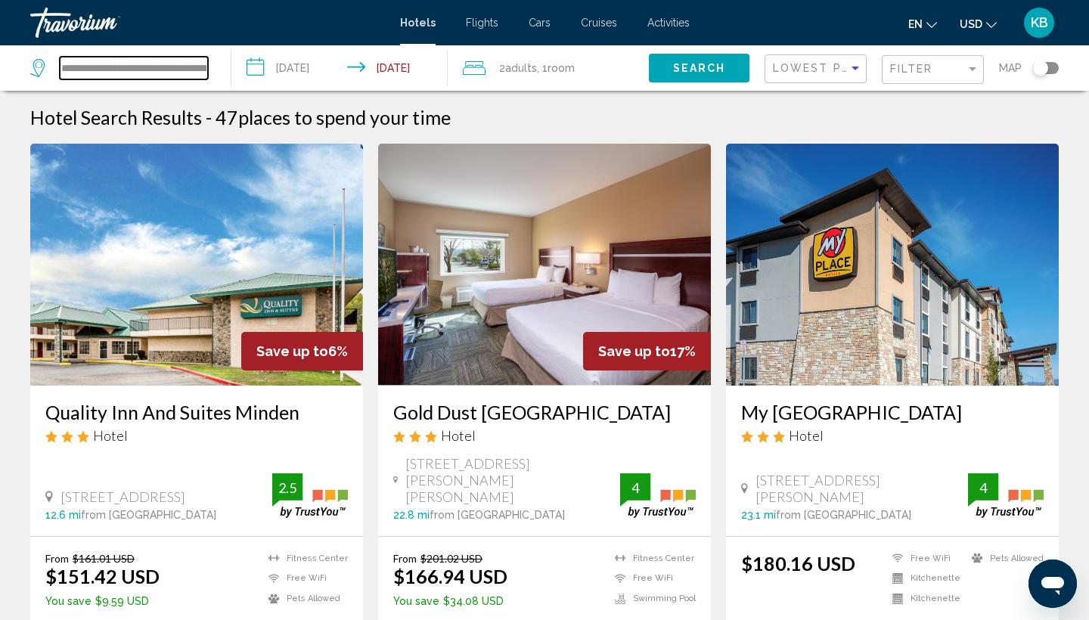
click at [127, 70] on input "**********" at bounding box center [134, 68] width 148 height 23
click at [188, 67] on input "**********" at bounding box center [134, 68] width 148 height 23
click at [197, 62] on input "**********" at bounding box center [134, 68] width 148 height 23
click at [204, 68] on input "**********" at bounding box center [134, 68] width 148 height 23
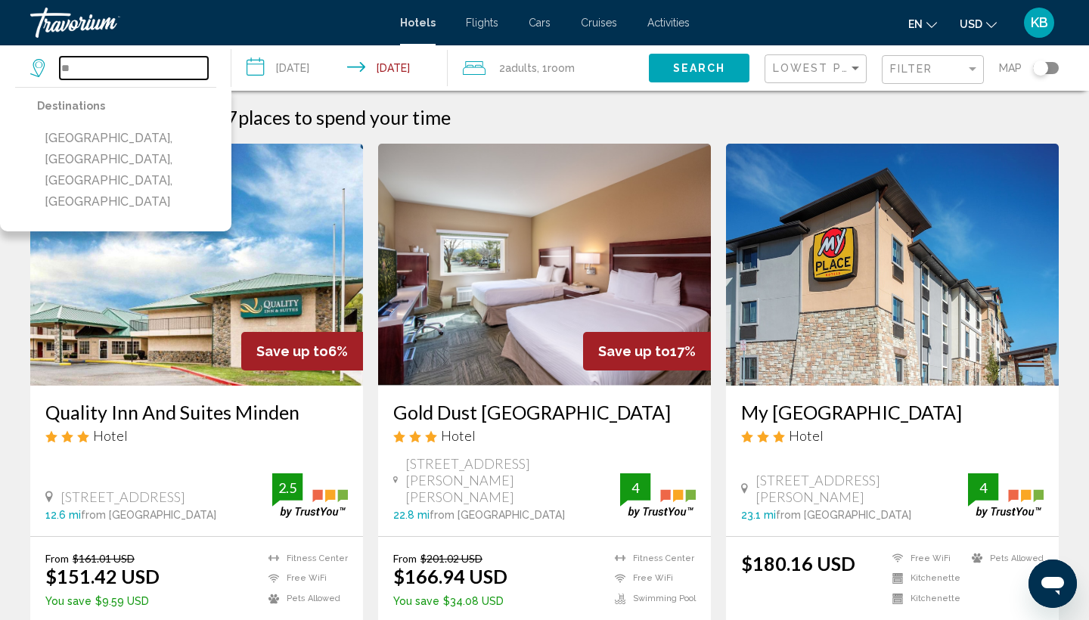
type input "*"
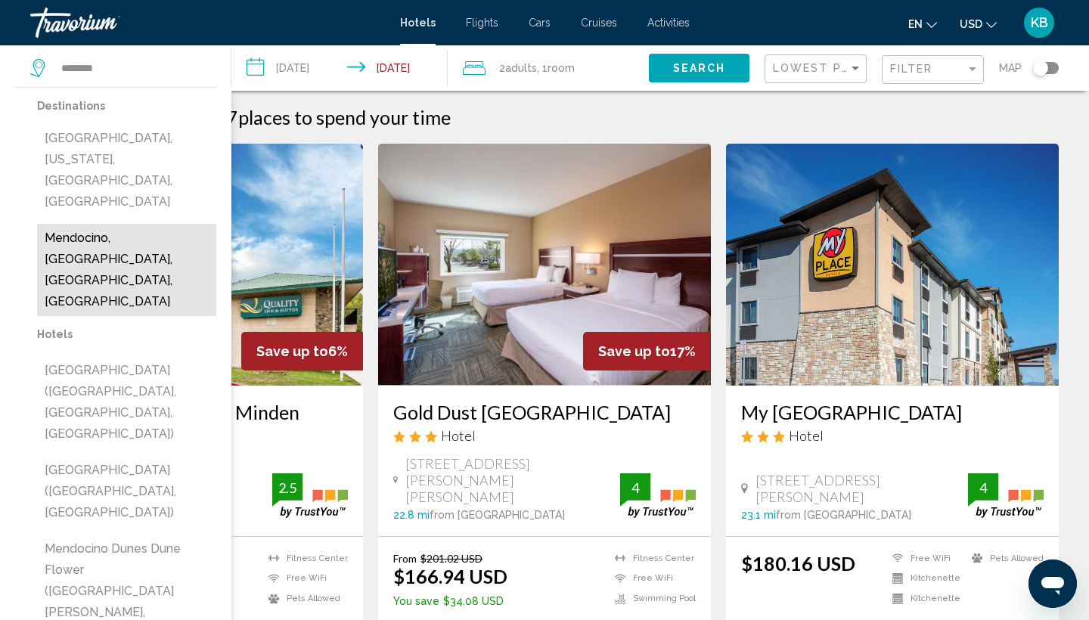
click at [107, 224] on button "Mendocino, [GEOGRAPHIC_DATA], [GEOGRAPHIC_DATA], [GEOGRAPHIC_DATA]" at bounding box center [126, 270] width 179 height 92
type input "**********"
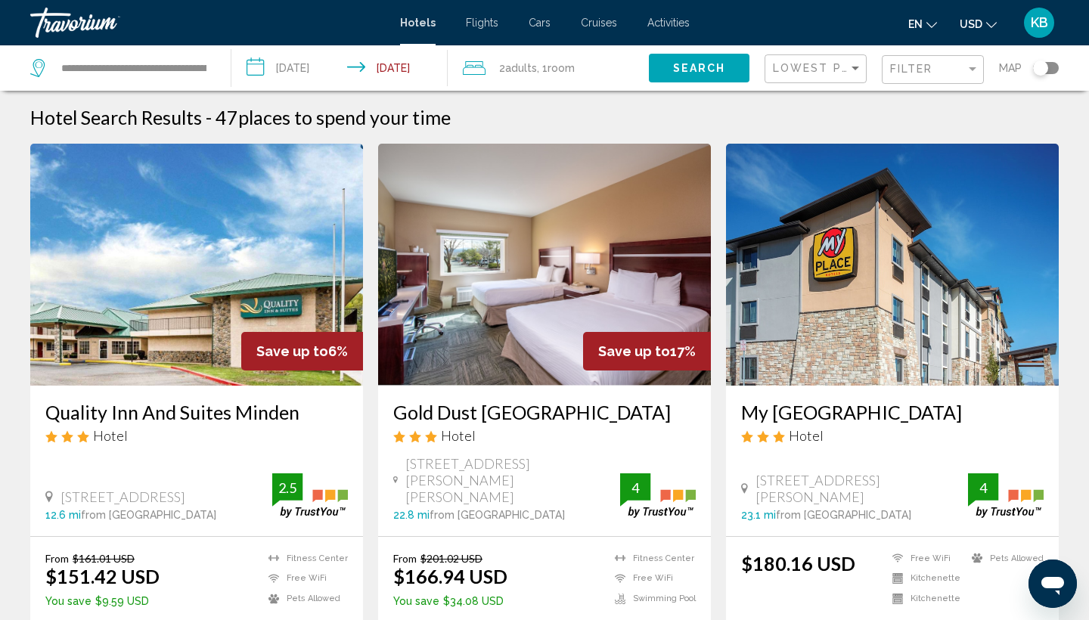
click at [673, 69] on span "Search" at bounding box center [699, 69] width 53 height 12
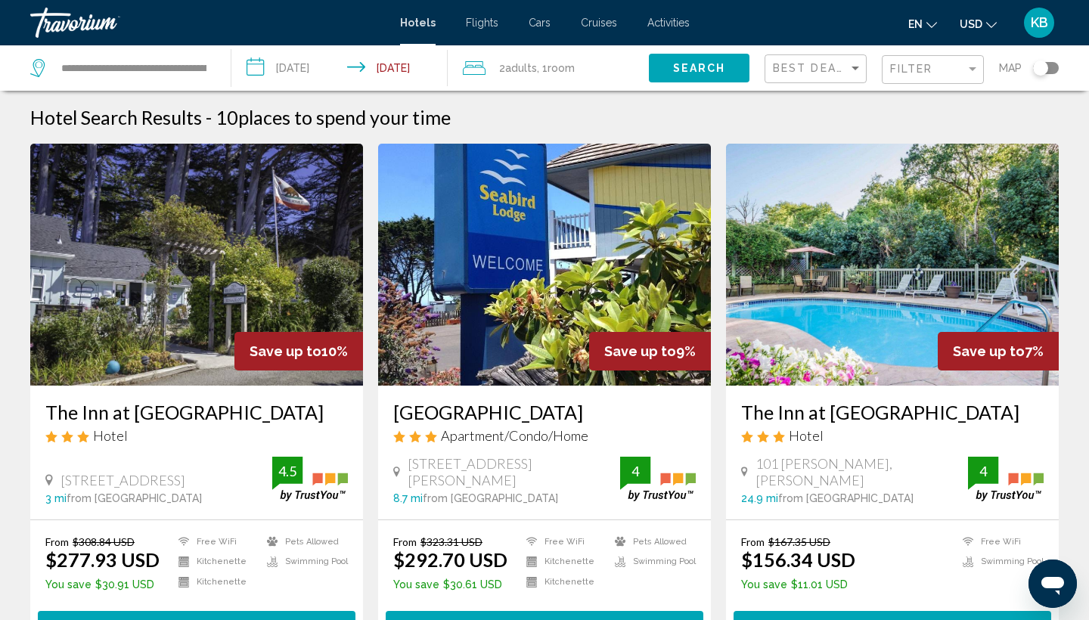
click at [1046, 70] on div "Toggle map" at bounding box center [1040, 68] width 15 height 15
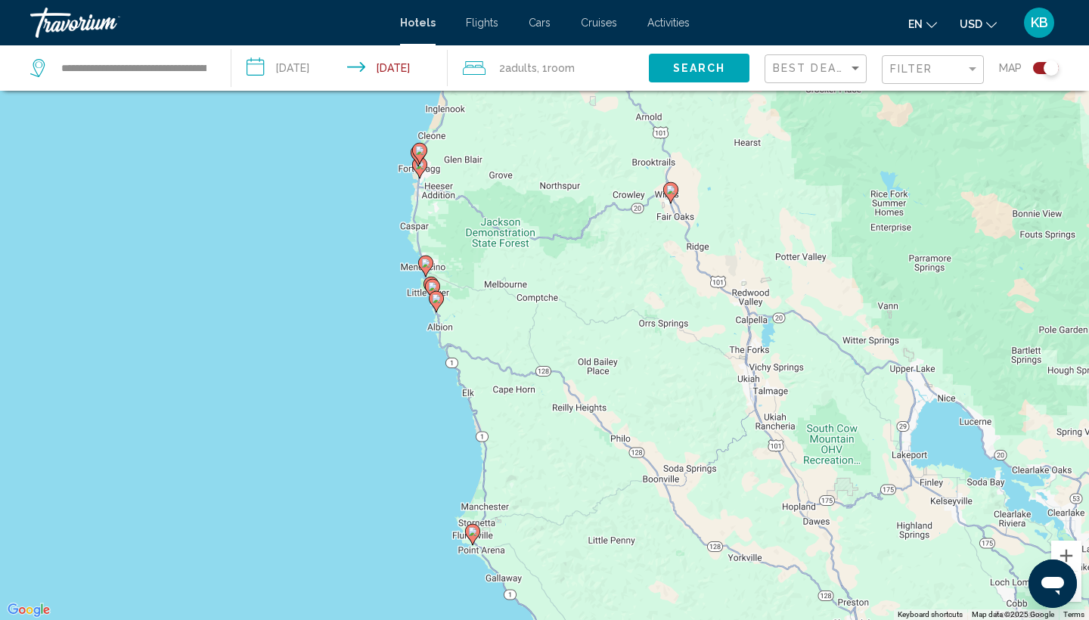
click at [474, 535] on image "Main content" at bounding box center [472, 531] width 9 height 9
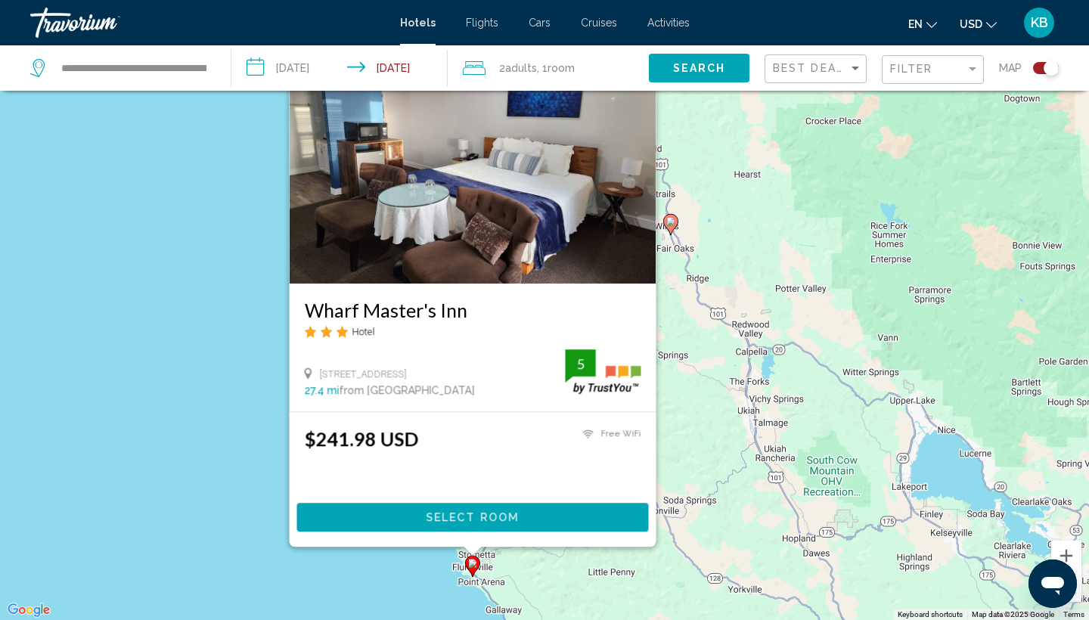
click at [729, 368] on div "To activate drag with keyboard, press Alt + Enter. Once in keyboard drag state,…" at bounding box center [544, 310] width 1089 height 620
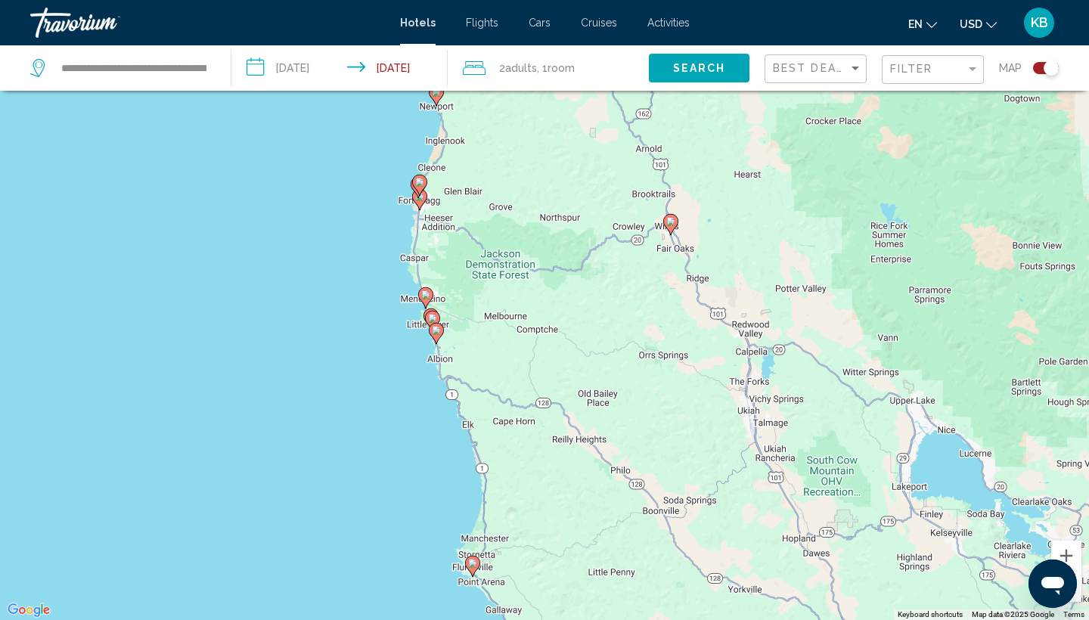
click at [436, 331] on image "Main content" at bounding box center [436, 330] width 9 height 9
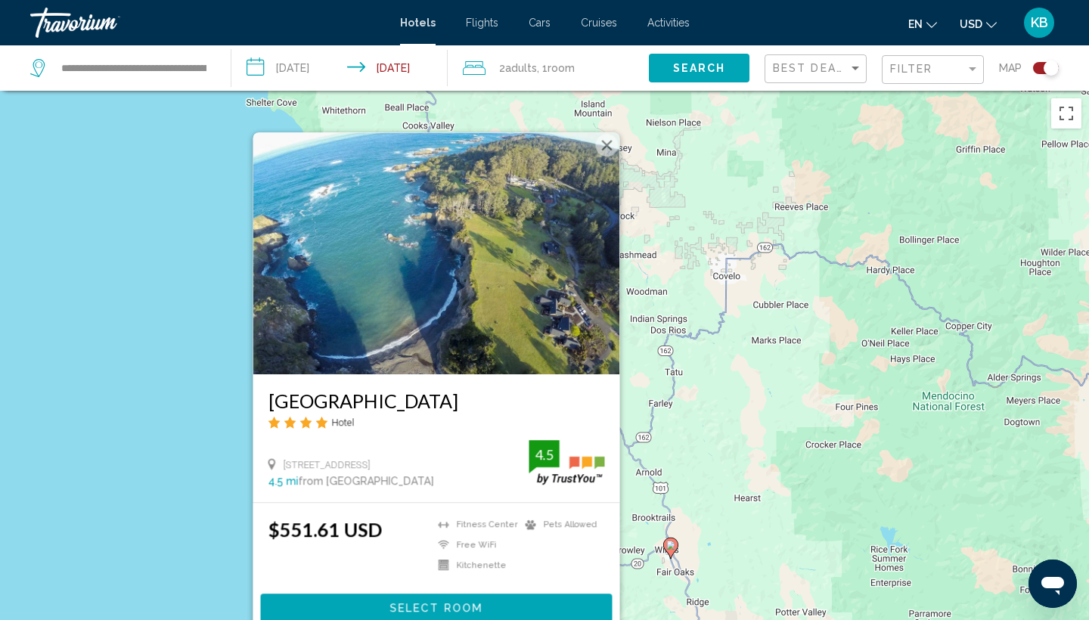
click at [703, 343] on div "To activate drag with keyboard, press Alt + Enter. Once in keyboard drag state,…" at bounding box center [544, 401] width 1089 height 620
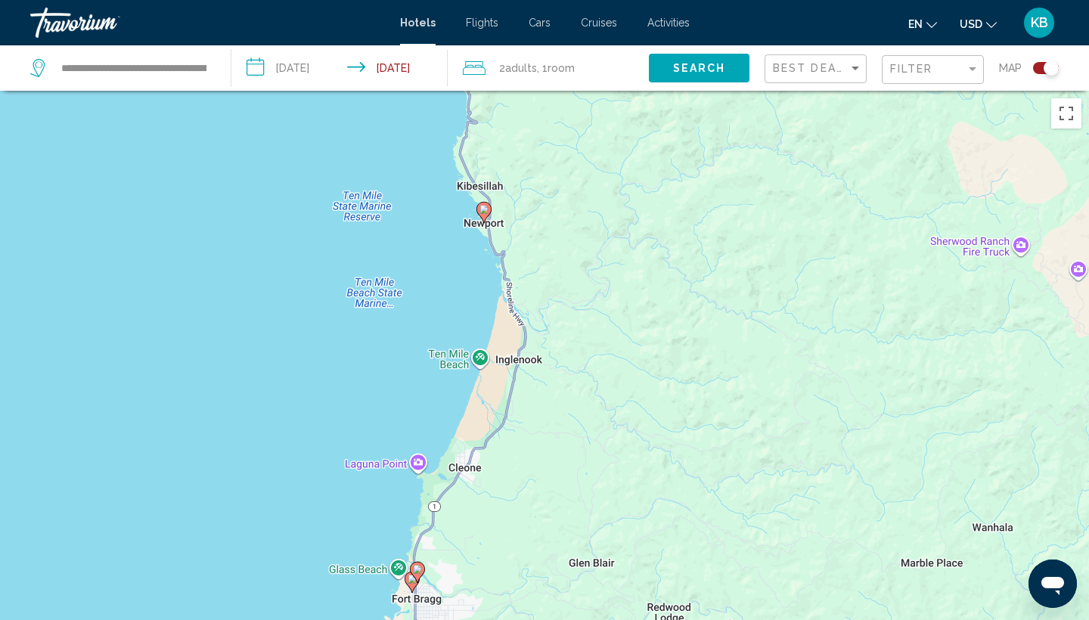
click at [484, 213] on image "Main content" at bounding box center [484, 209] width 9 height 9
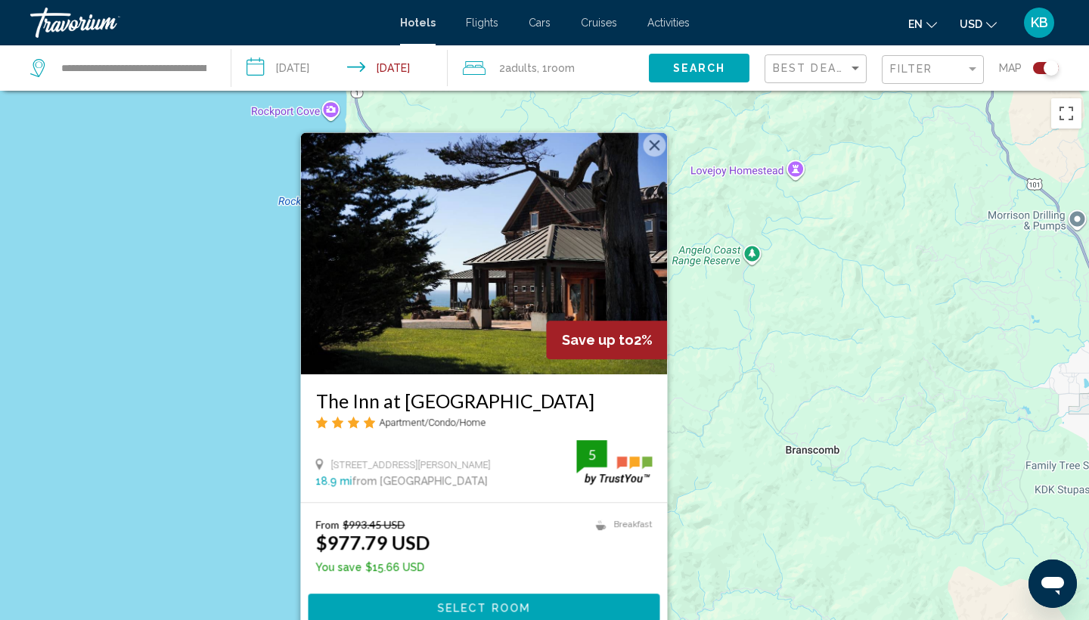
click at [749, 415] on div "To activate drag with keyboard, press Alt + Enter. Once in keyboard drag state,…" at bounding box center [544, 401] width 1089 height 620
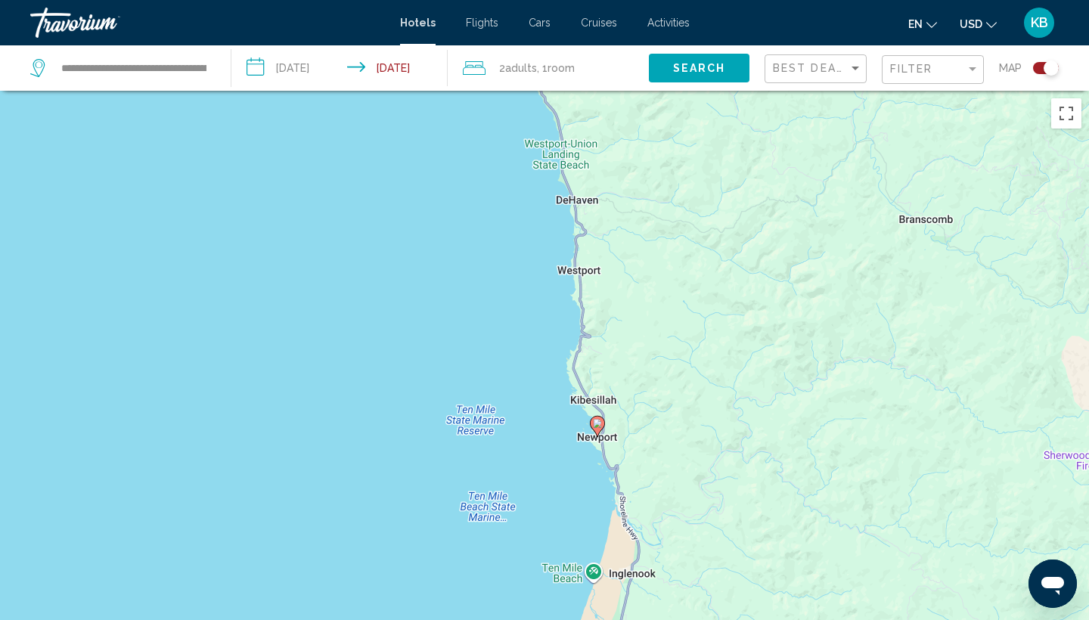
drag, startPoint x: 566, startPoint y: 494, endPoint x: 682, endPoint y: 257, distance: 263.5
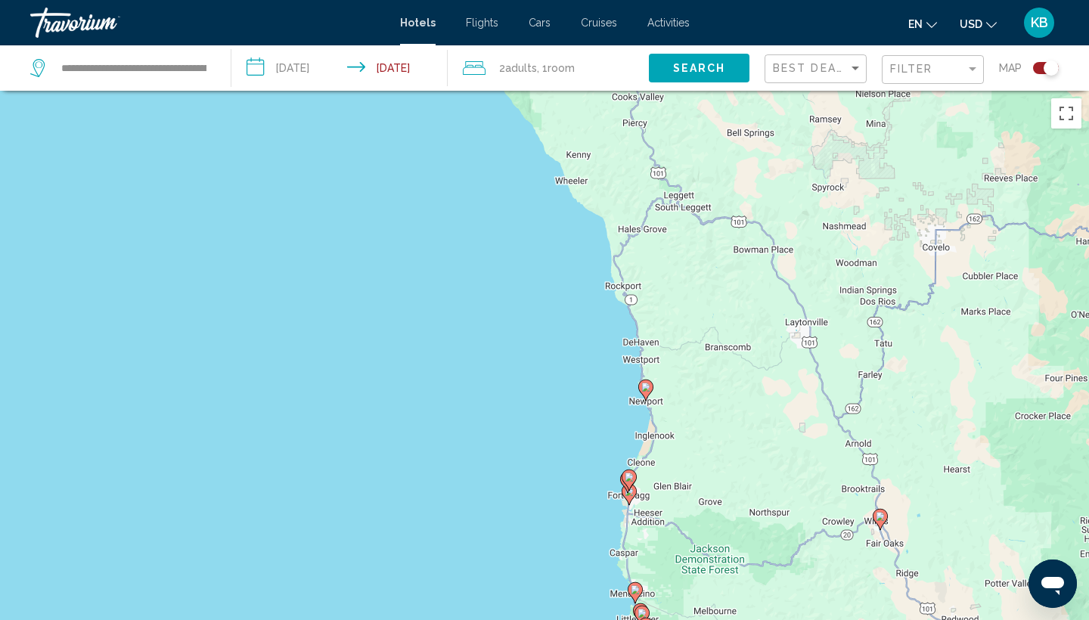
click at [630, 478] on image "Main content" at bounding box center [629, 477] width 9 height 9
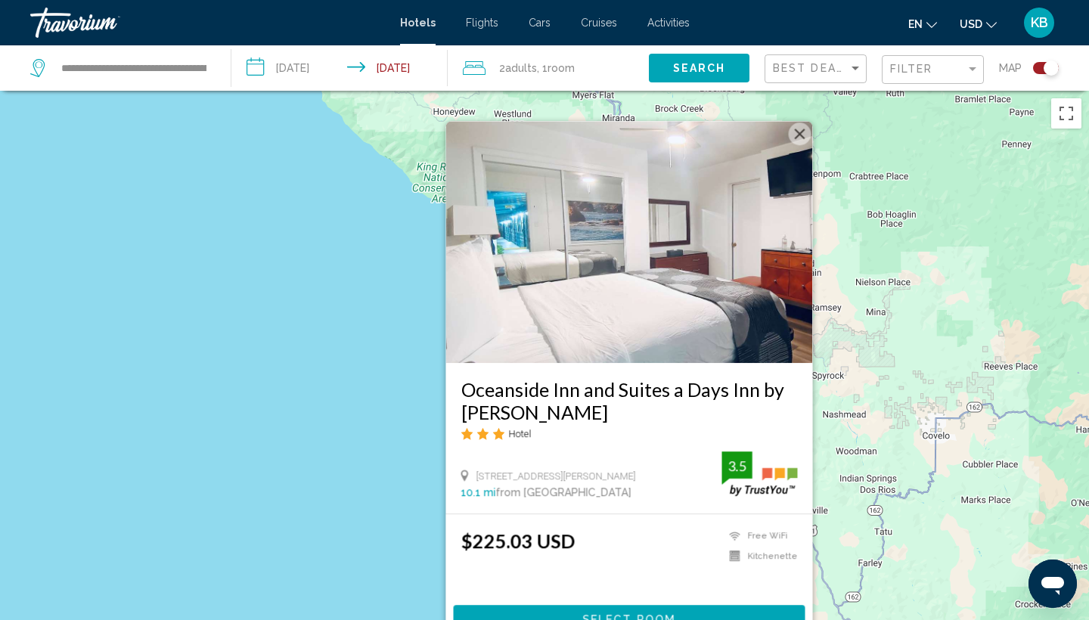
click at [858, 377] on div "To activate drag with keyboard, press Alt + Enter. Once in keyboard drag state,…" at bounding box center [544, 401] width 1089 height 620
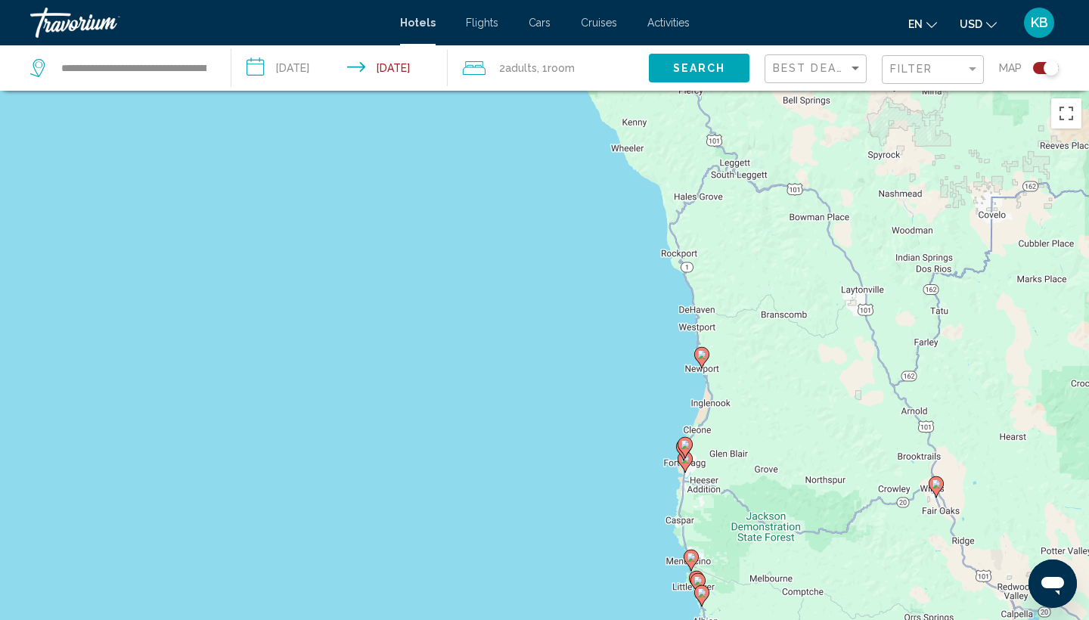
drag, startPoint x: 717, startPoint y: 500, endPoint x: 779, endPoint y: 277, distance: 231.6
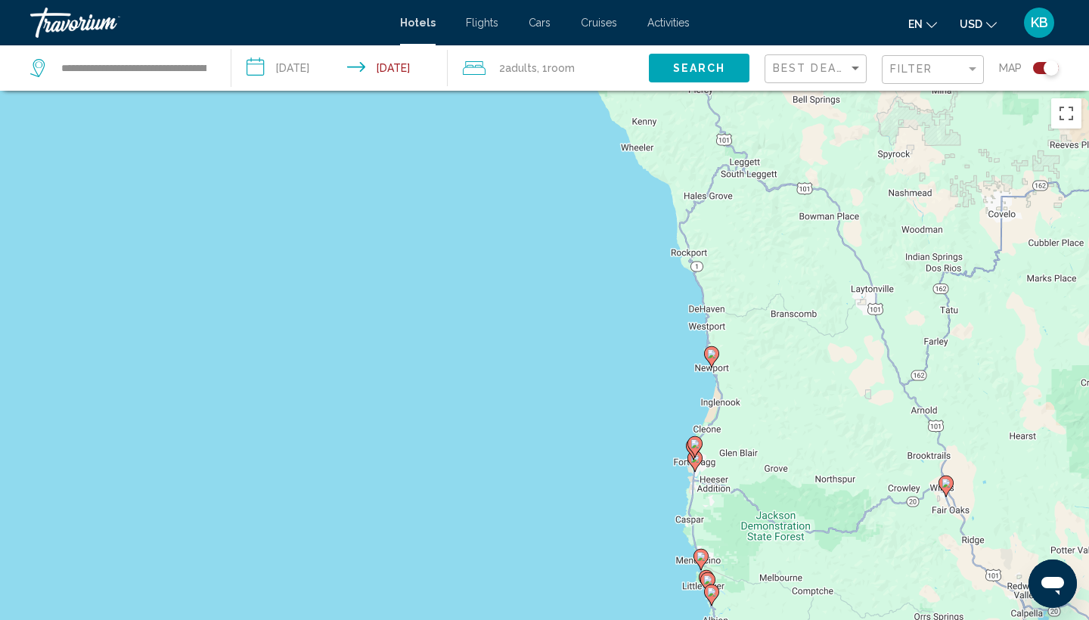
click at [696, 441] on image "Main content" at bounding box center [695, 443] width 9 height 9
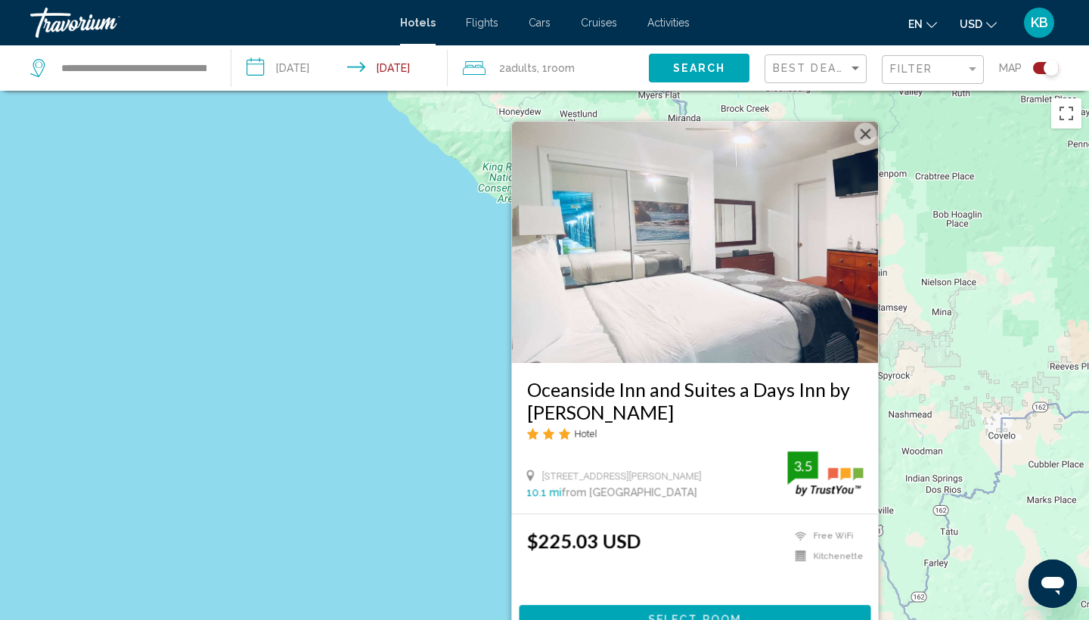
click at [912, 371] on div "To activate drag with keyboard, press Alt + Enter. Once in keyboard drag state,…" at bounding box center [544, 401] width 1089 height 620
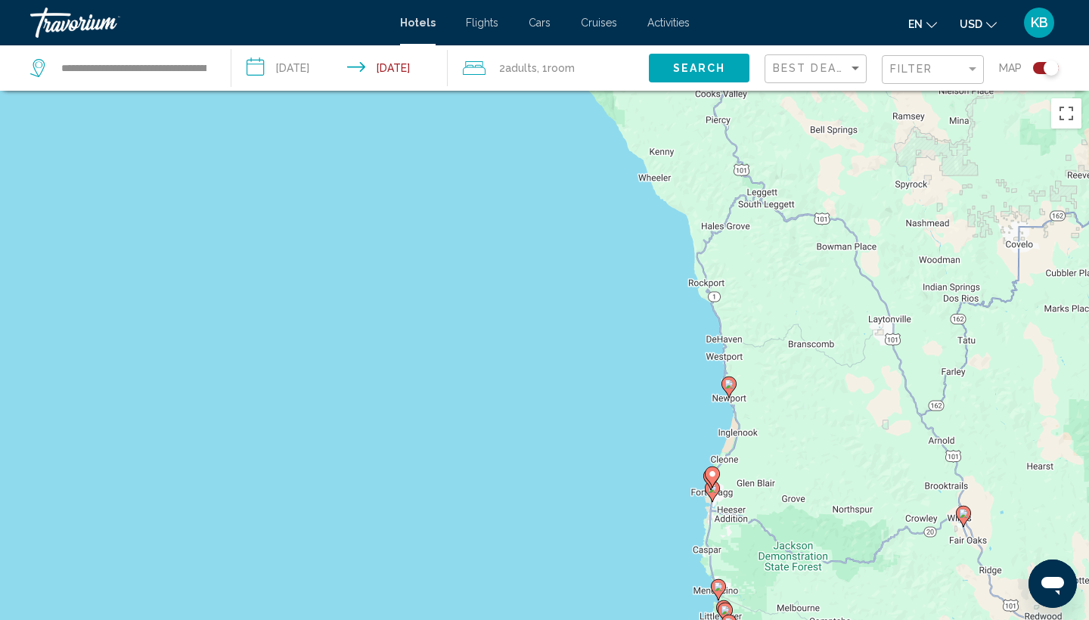
drag, startPoint x: 757, startPoint y: 511, endPoint x: 783, endPoint y: 290, distance: 223.1
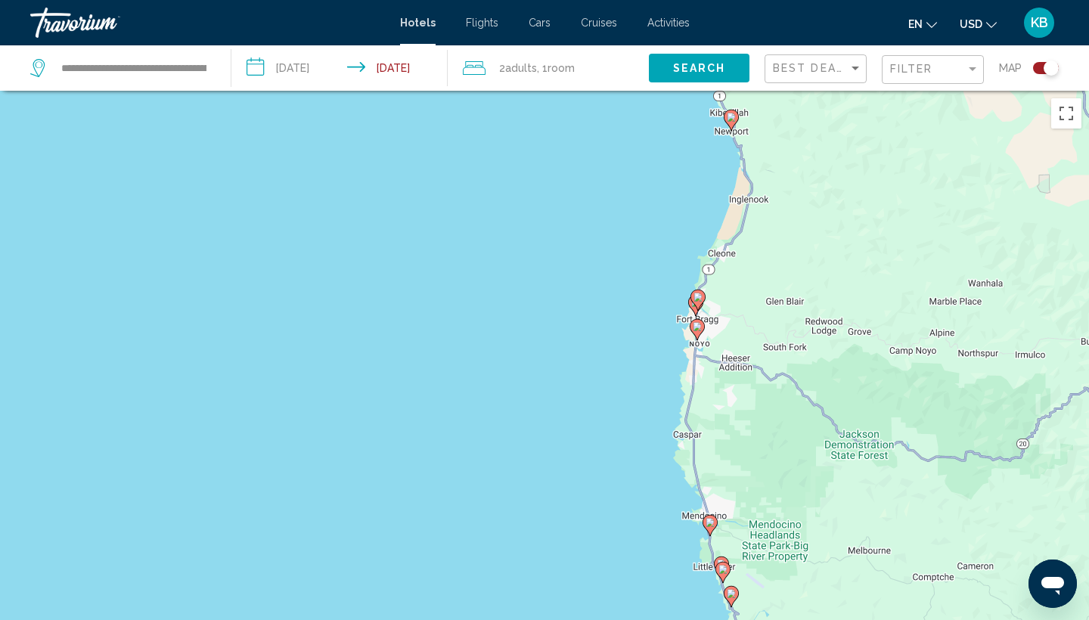
drag, startPoint x: 787, startPoint y: 435, endPoint x: 817, endPoint y: 151, distance: 285.9
click at [817, 151] on div "To activate drag with keyboard, press Alt + Enter. Once in keyboard drag state,…" at bounding box center [544, 401] width 1089 height 620
click at [697, 326] on image "Main content" at bounding box center [697, 325] width 9 height 9
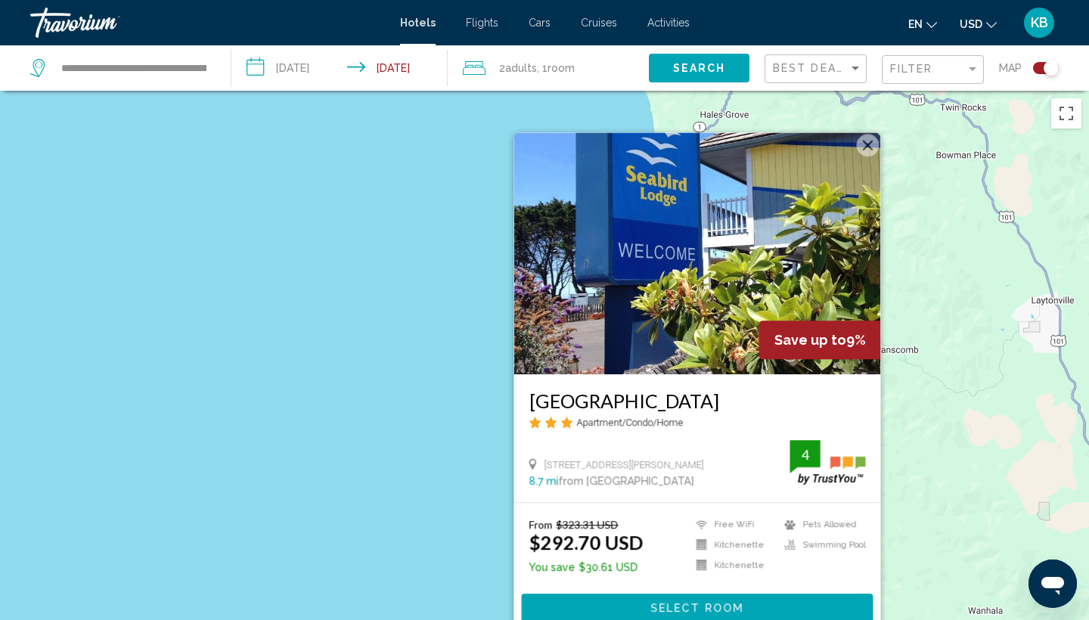
click at [686, 606] on span "Select Room" at bounding box center [696, 609] width 93 height 12
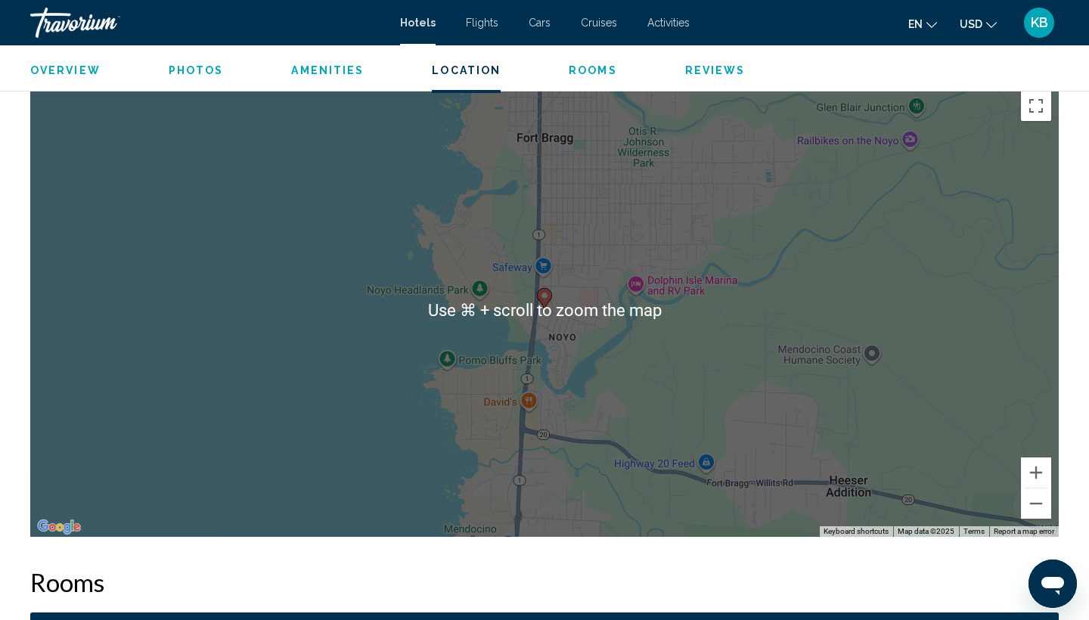
scroll to position [1355, 0]
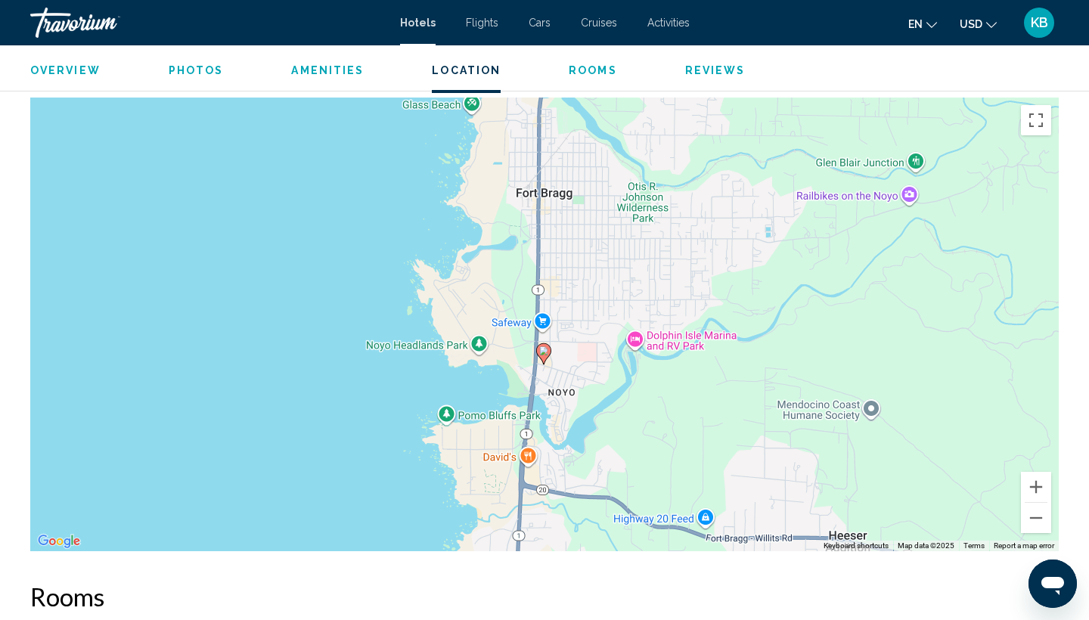
drag, startPoint x: 813, startPoint y: 309, endPoint x: 812, endPoint y: 349, distance: 40.8
click at [812, 350] on div "To activate drag with keyboard, press Alt + Enter. Once in keyboard drag state,…" at bounding box center [544, 325] width 1029 height 454
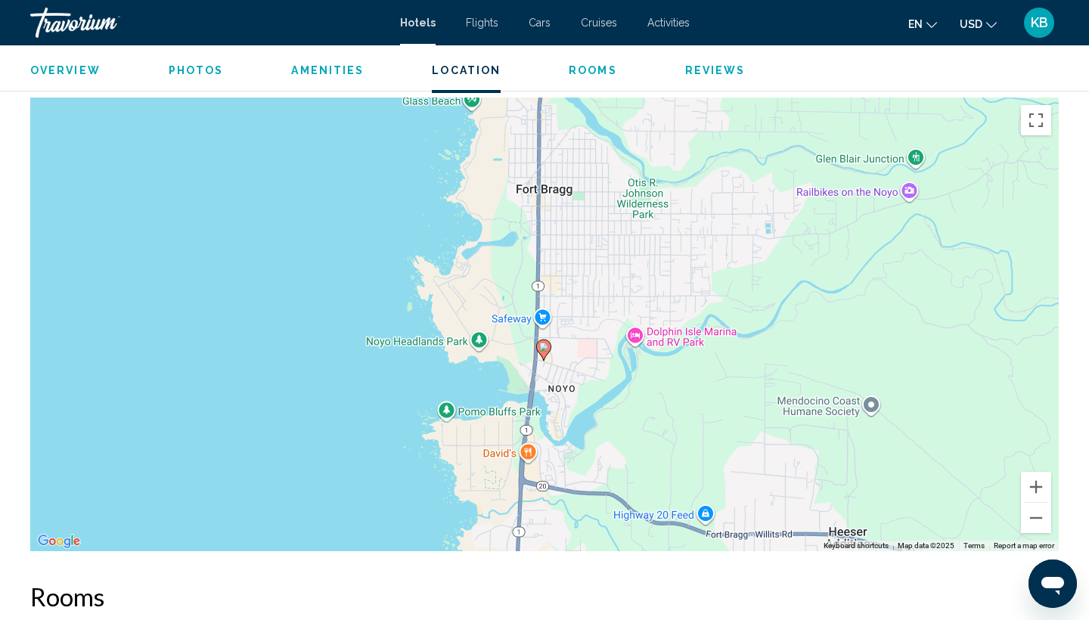
click at [545, 343] on image "Main content" at bounding box center [543, 347] width 9 height 9
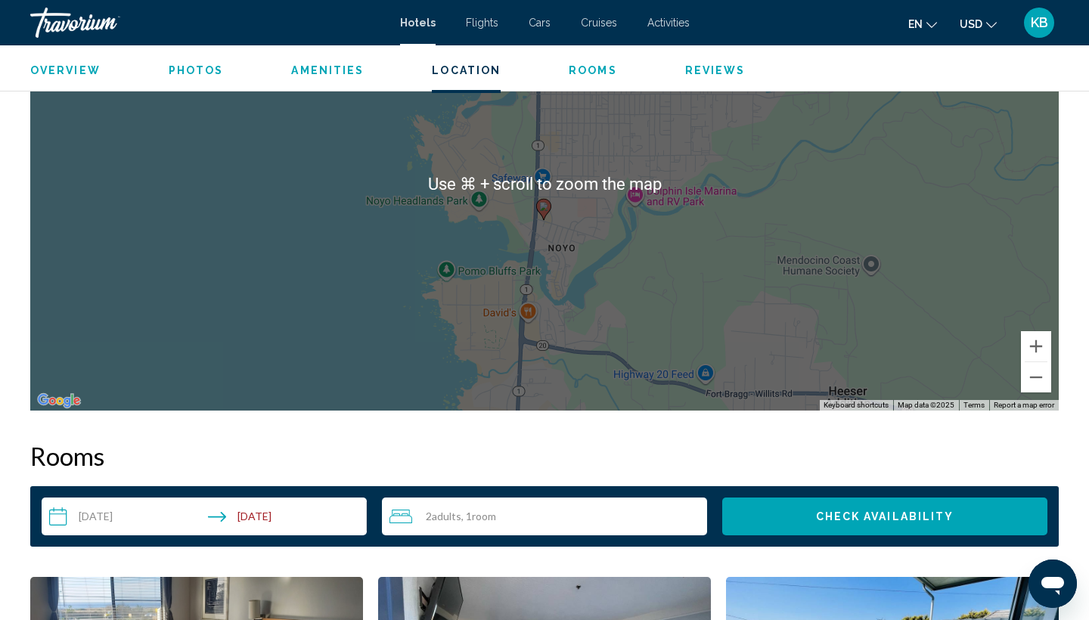
scroll to position [1519, 0]
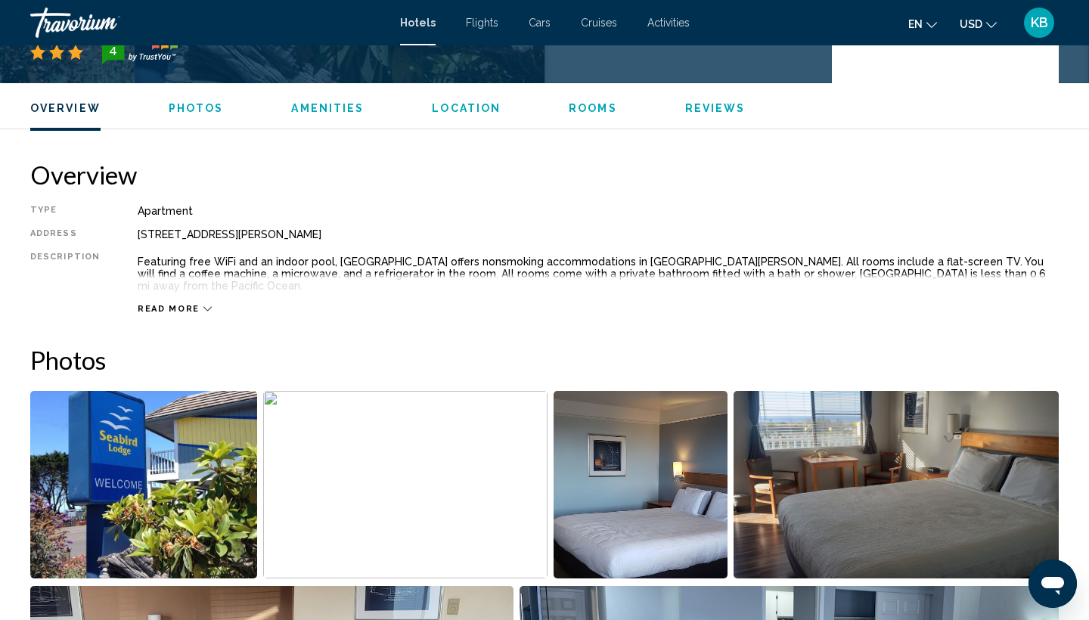
scroll to position [392, 0]
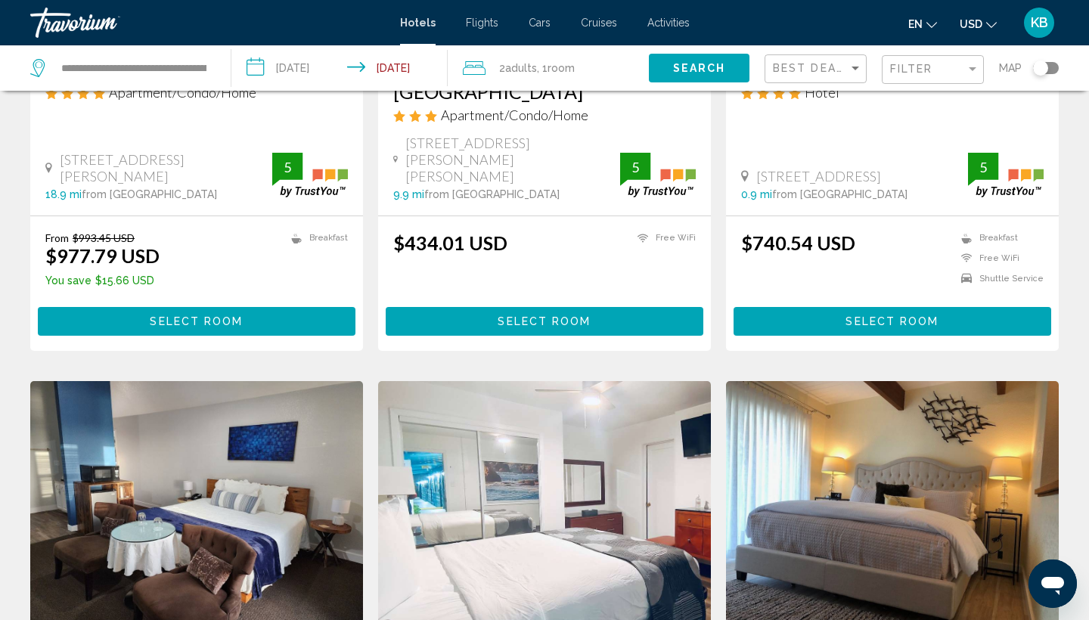
scroll to position [871, 0]
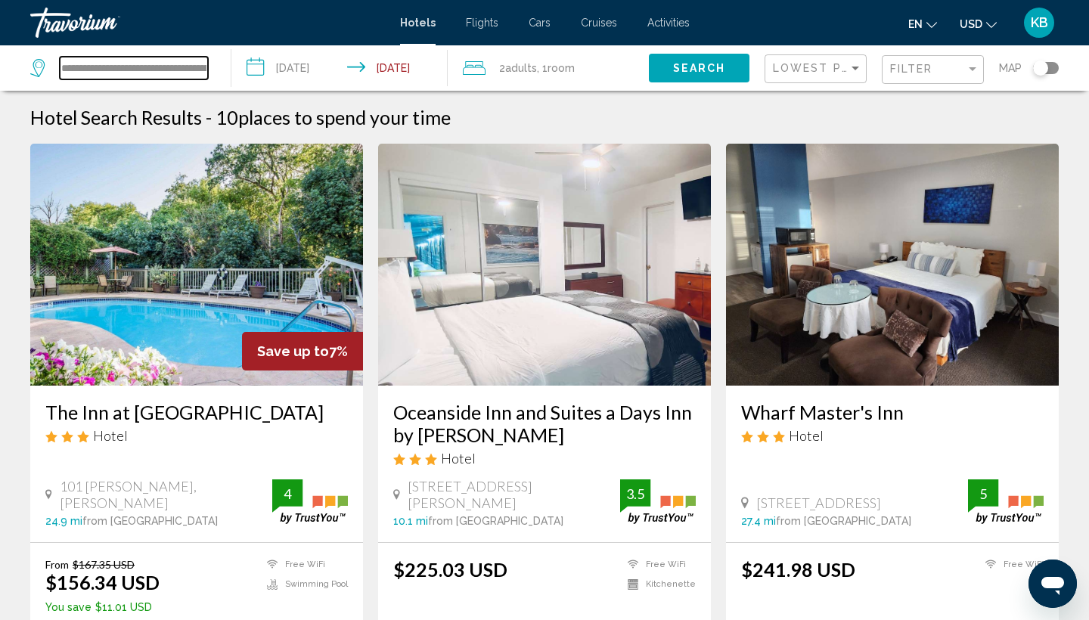
click at [117, 67] on input "**********" at bounding box center [134, 68] width 148 height 23
click at [200, 67] on input "**********" at bounding box center [134, 68] width 148 height 23
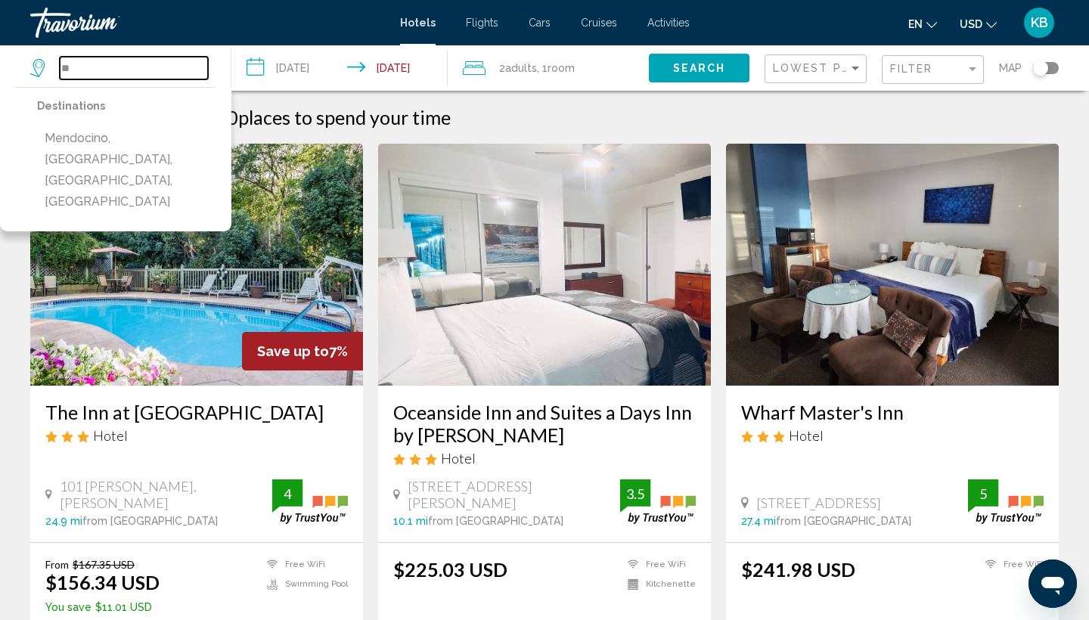
type input "*"
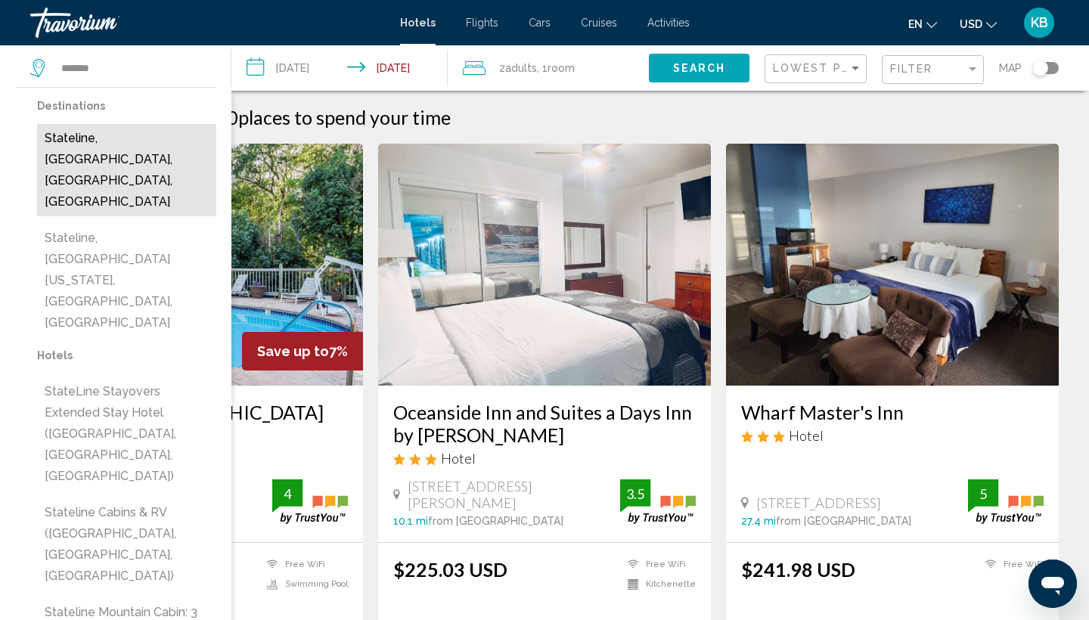
click at [130, 139] on button "Stateline, [GEOGRAPHIC_DATA], [GEOGRAPHIC_DATA], [GEOGRAPHIC_DATA]" at bounding box center [126, 170] width 179 height 92
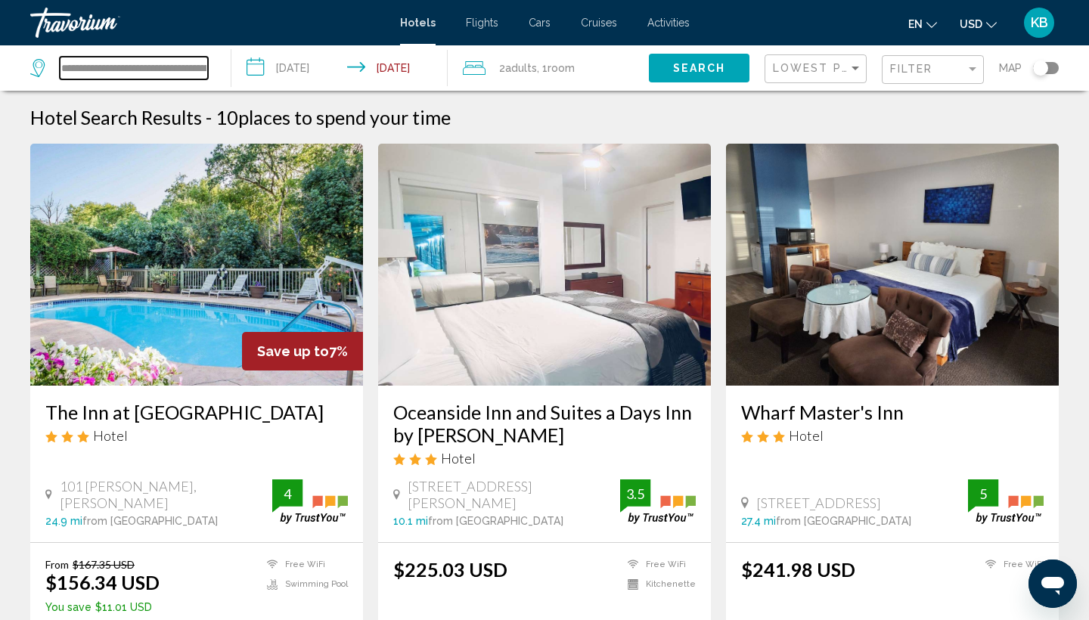
click at [161, 64] on input "**********" at bounding box center [134, 68] width 148 height 23
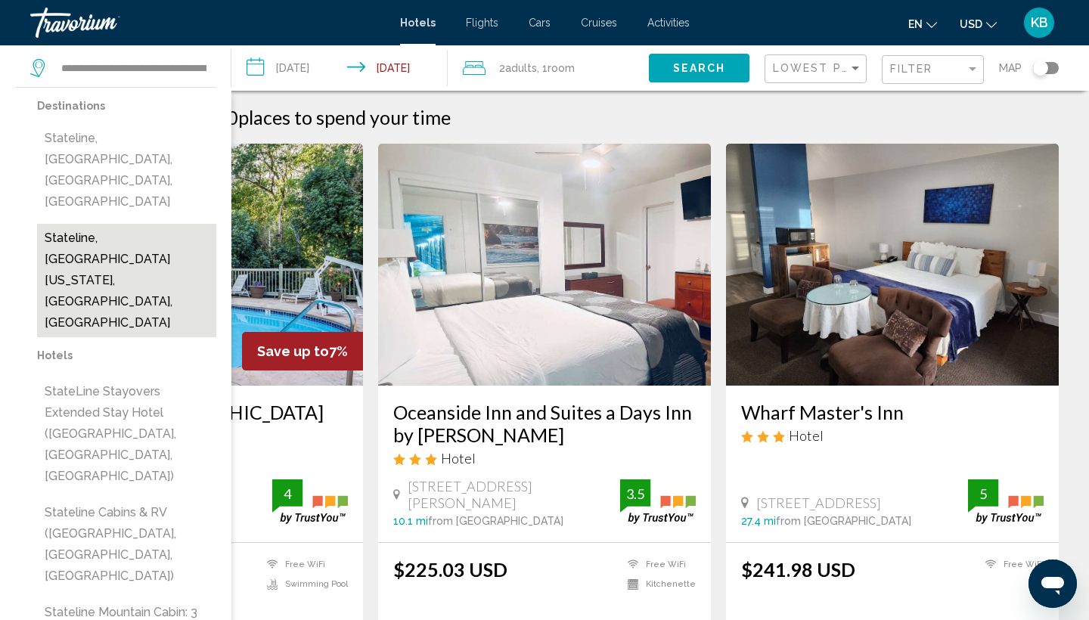
click at [113, 224] on button "Stateline, [GEOGRAPHIC_DATA][US_STATE], [GEOGRAPHIC_DATA], [GEOGRAPHIC_DATA]" at bounding box center [126, 280] width 179 height 113
type input "**********"
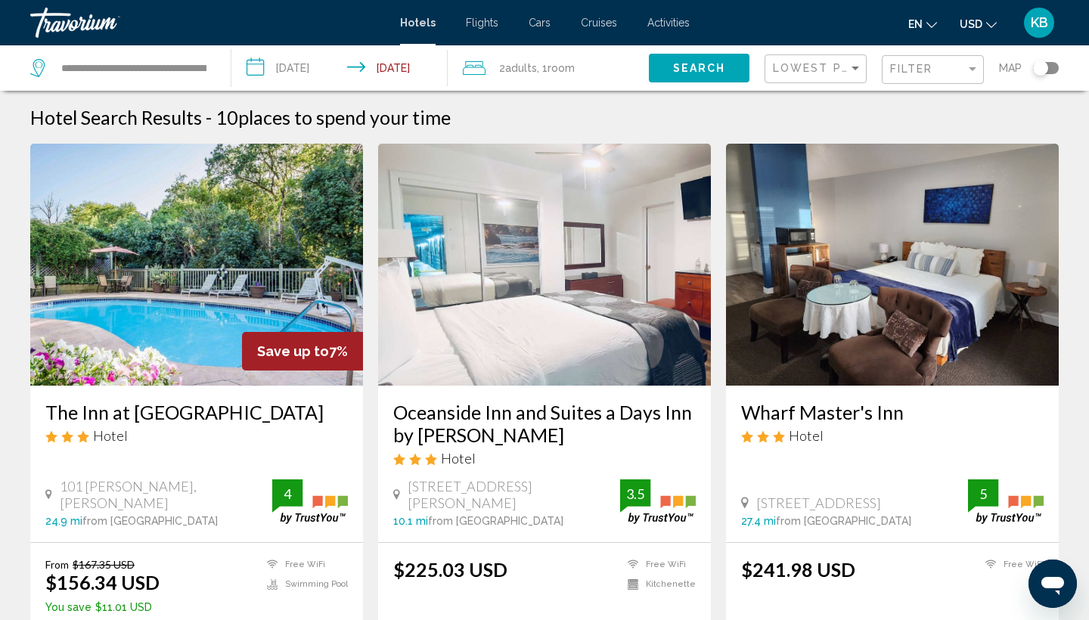
click at [710, 67] on span "Search" at bounding box center [699, 69] width 53 height 12
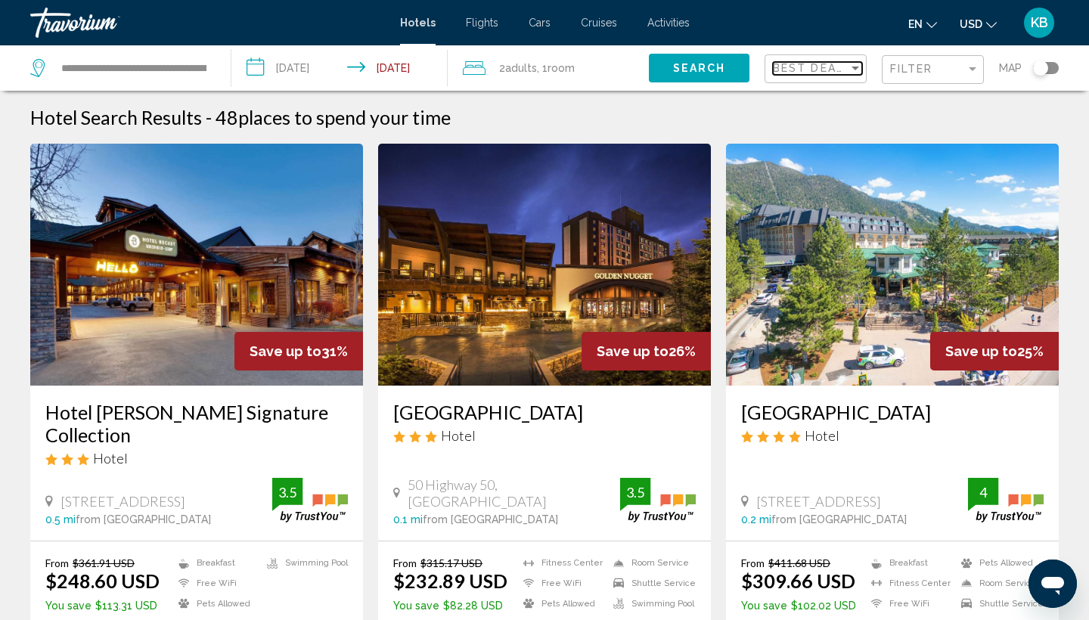
click at [837, 67] on span "Best Deals" at bounding box center [812, 68] width 79 height 12
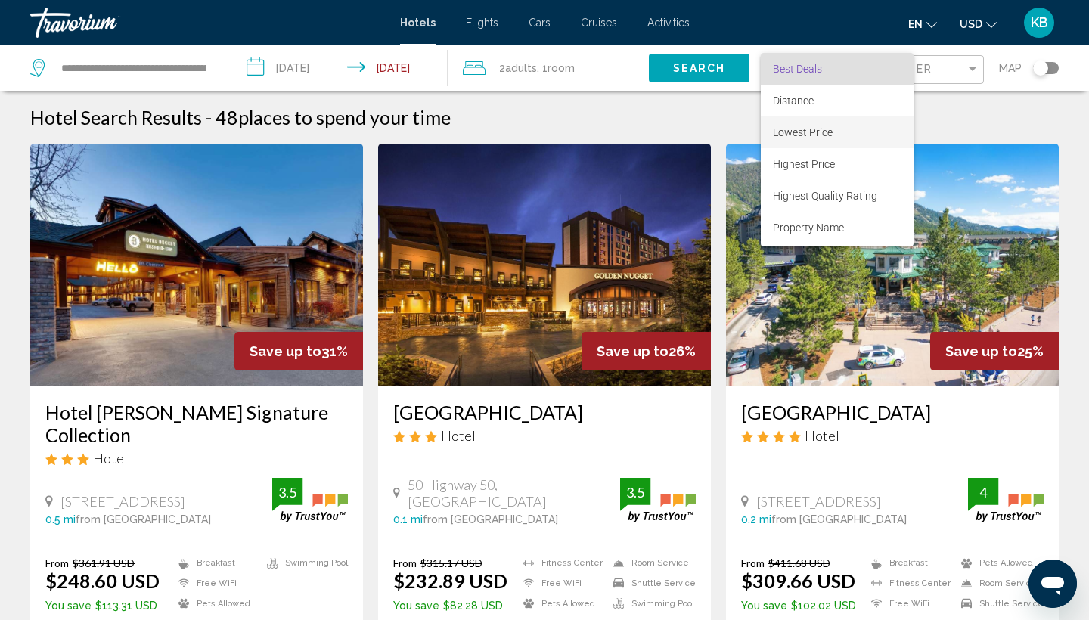
click at [816, 128] on span "Lowest Price" at bounding box center [803, 132] width 60 height 12
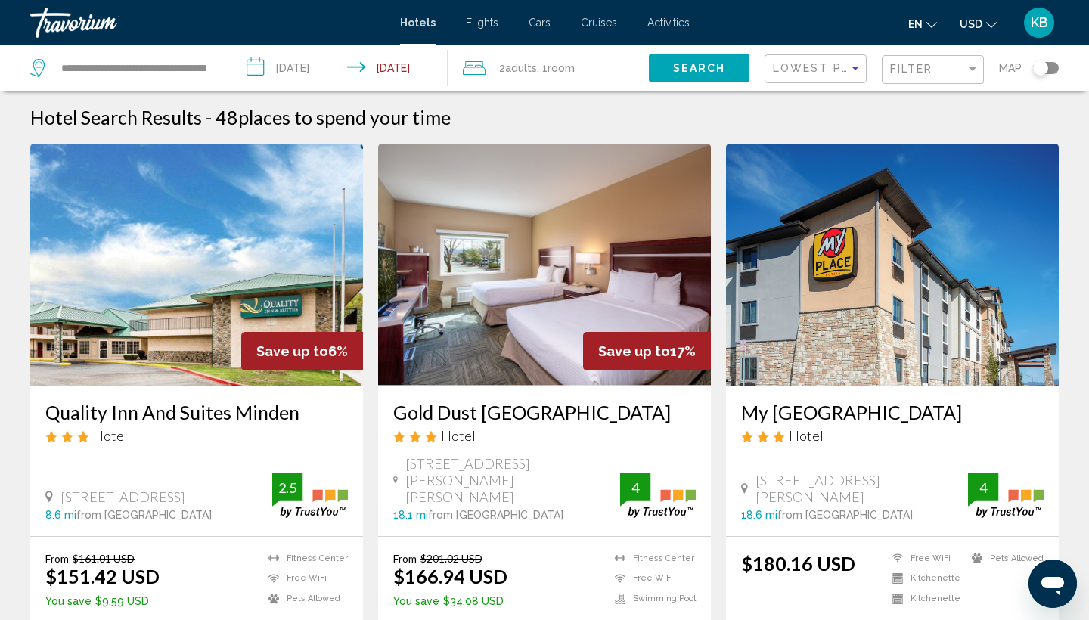
click at [712, 68] on span "Search" at bounding box center [699, 69] width 53 height 12
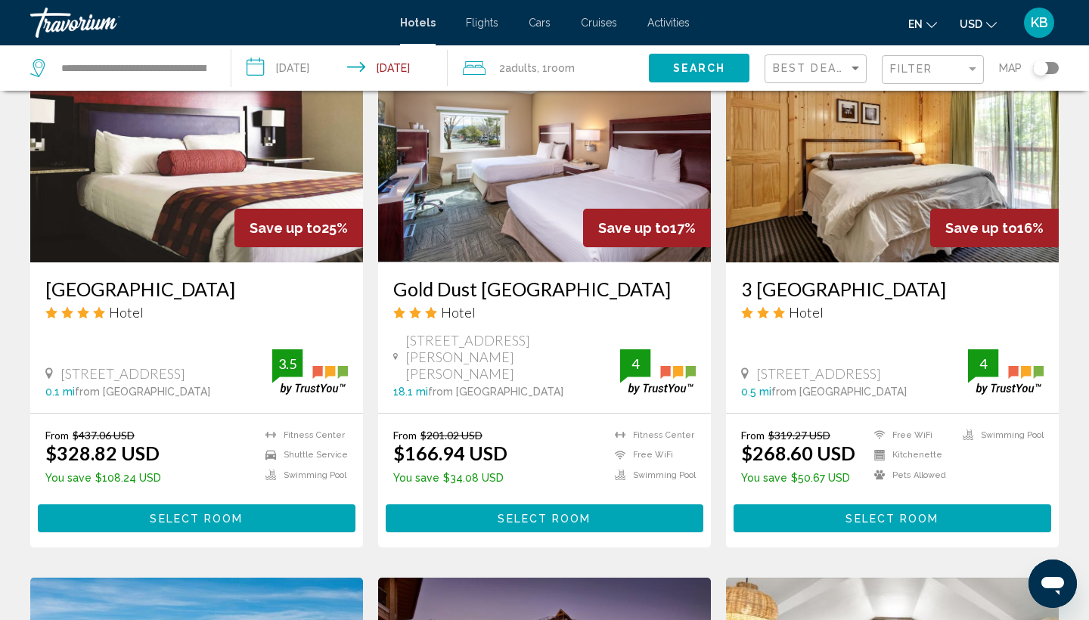
scroll to position [697, 0]
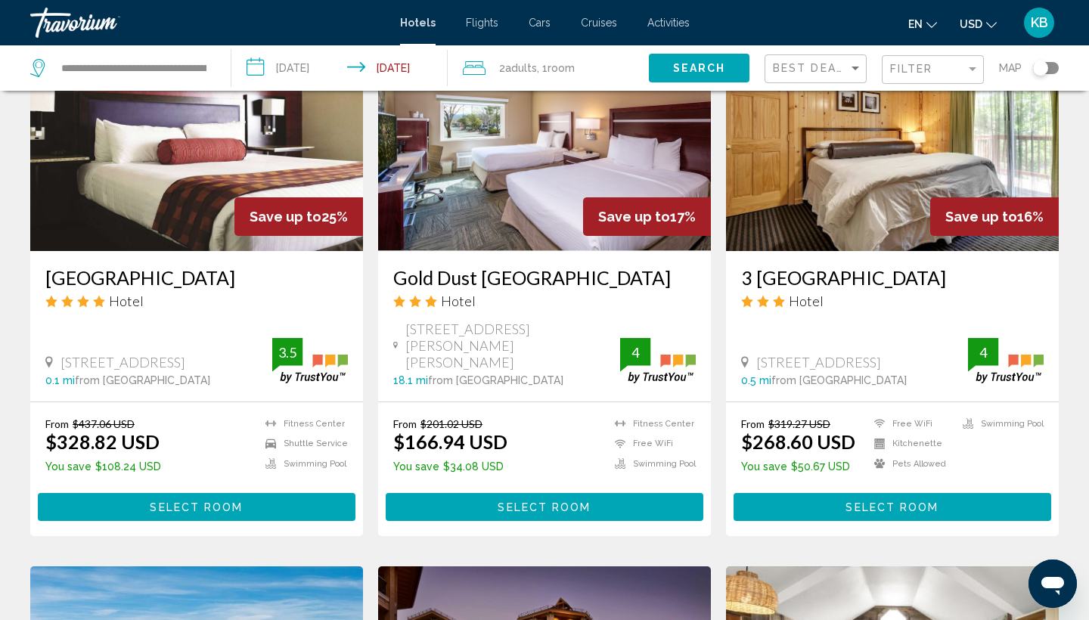
click at [532, 281] on h3 "Gold Dust [GEOGRAPHIC_DATA]" at bounding box center [544, 277] width 303 height 23
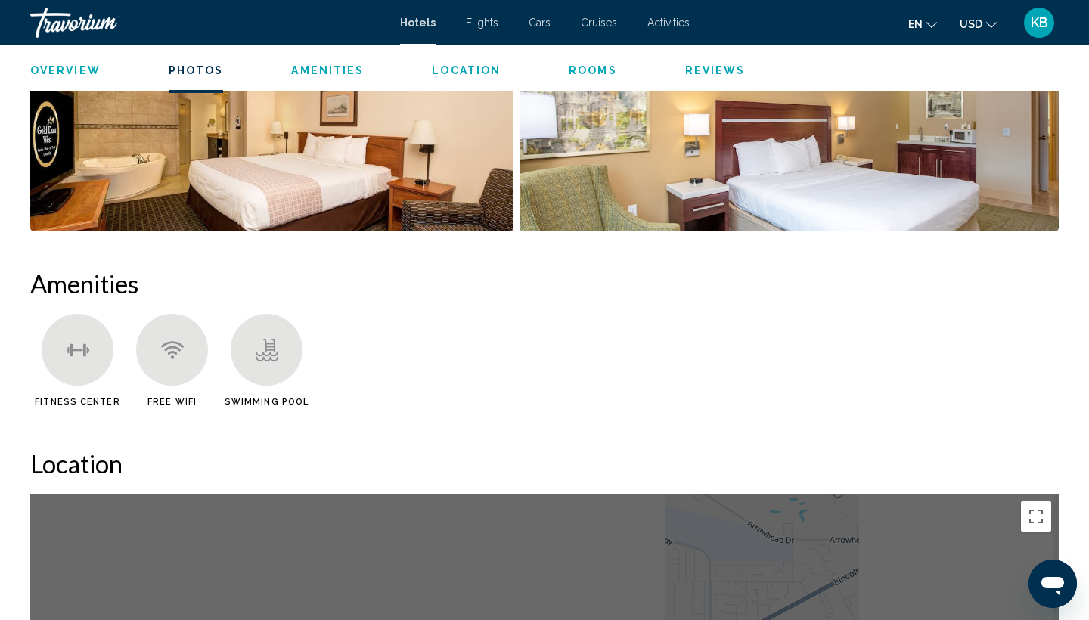
scroll to position [1016, 0]
